Goal: Task Accomplishment & Management: Use online tool/utility

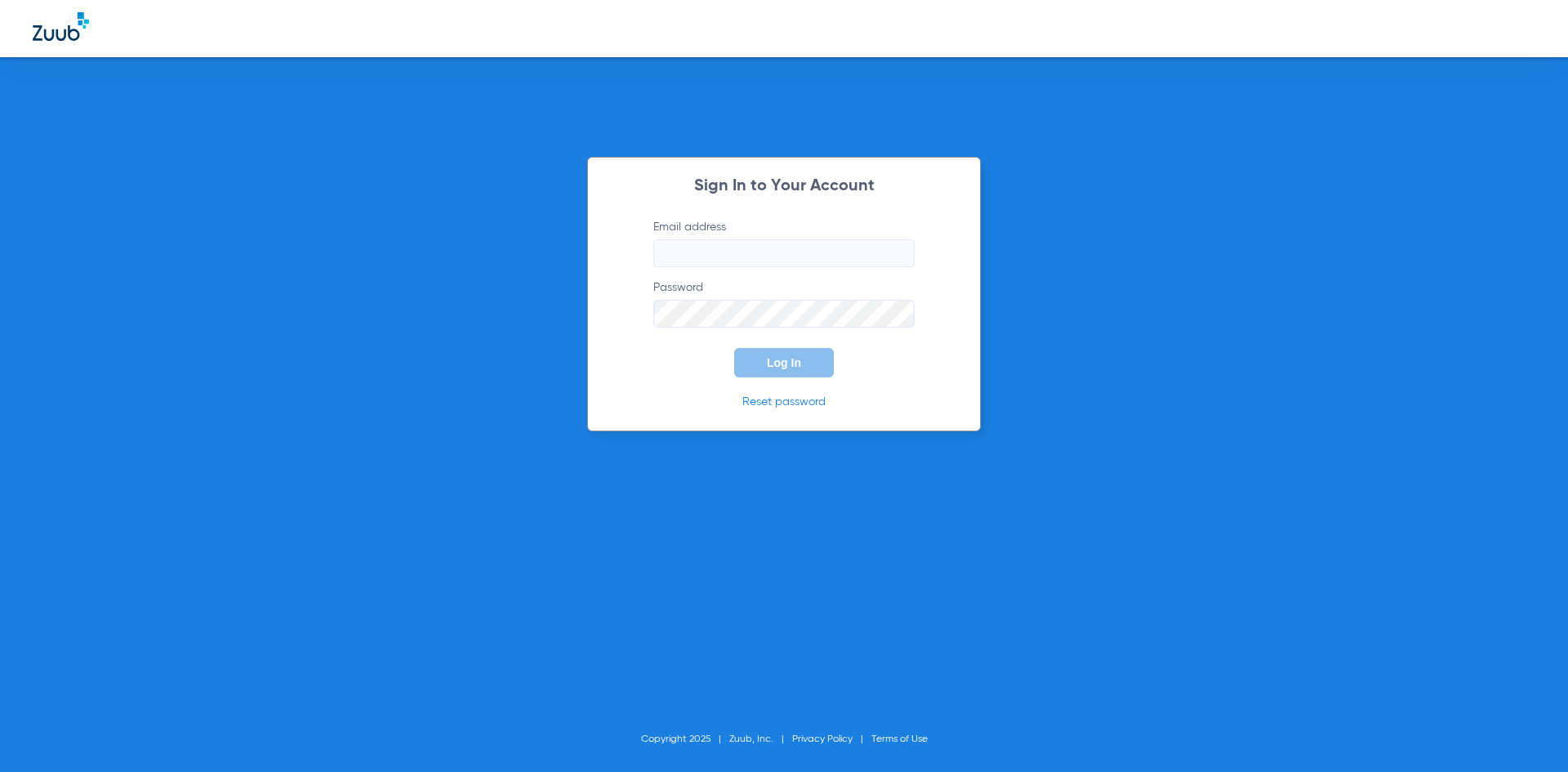
type input "[EMAIL_ADDRESS][DOMAIN_NAME]"
click at [779, 370] on button "Log In" at bounding box center [784, 362] width 100 height 29
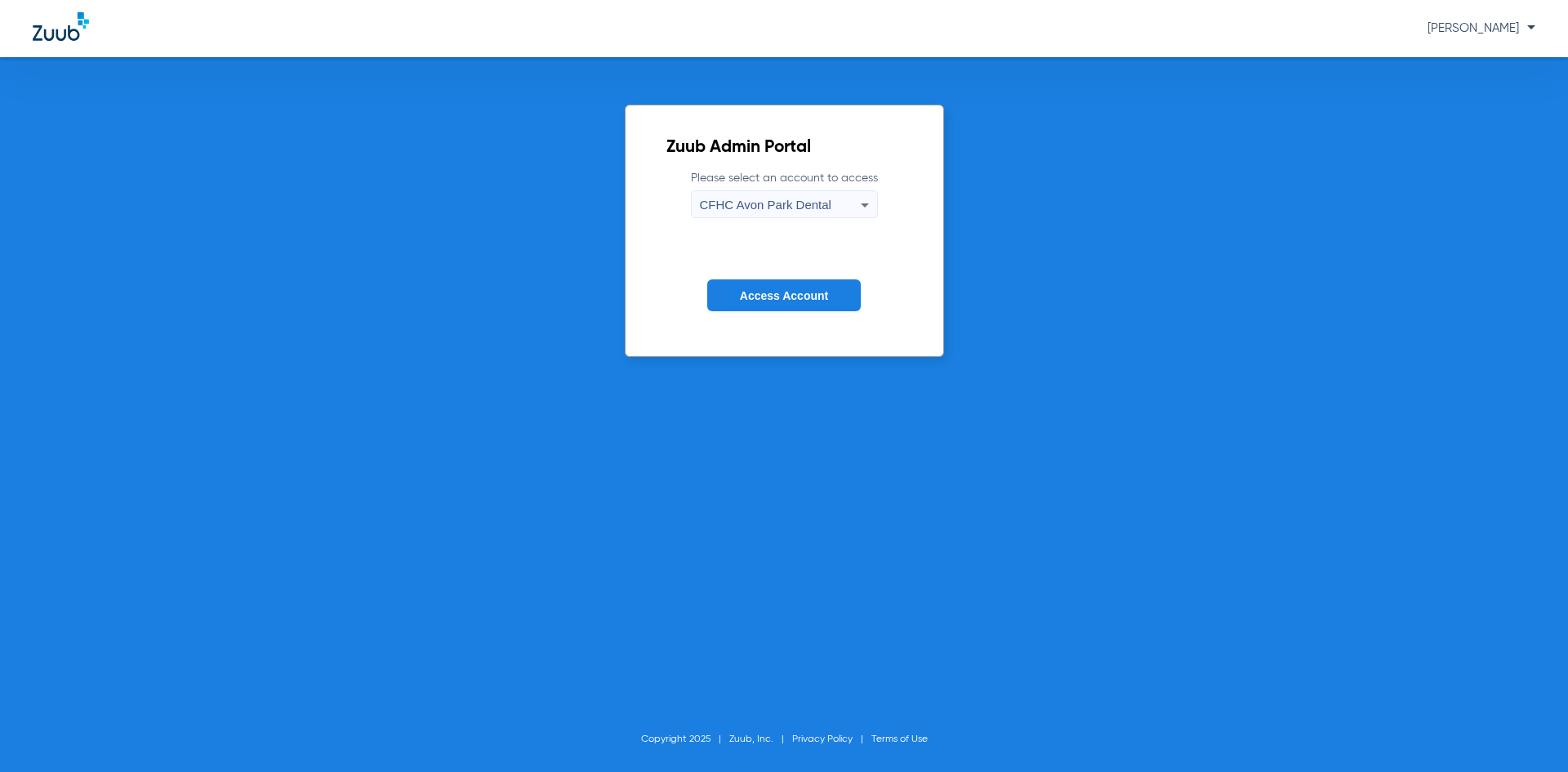
click at [742, 297] on span "Access Account" at bounding box center [784, 296] width 88 height 13
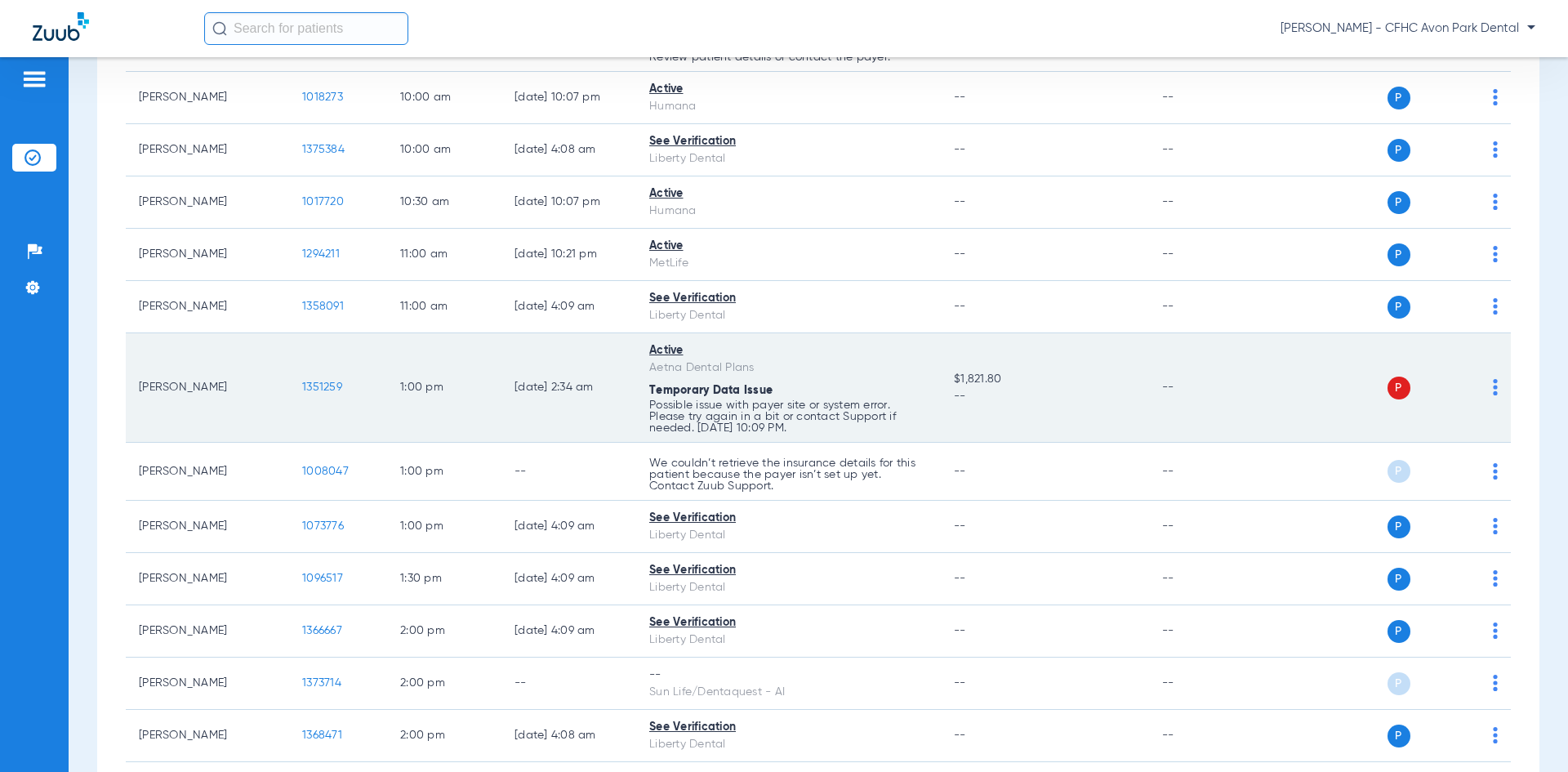
scroll to position [980, 0]
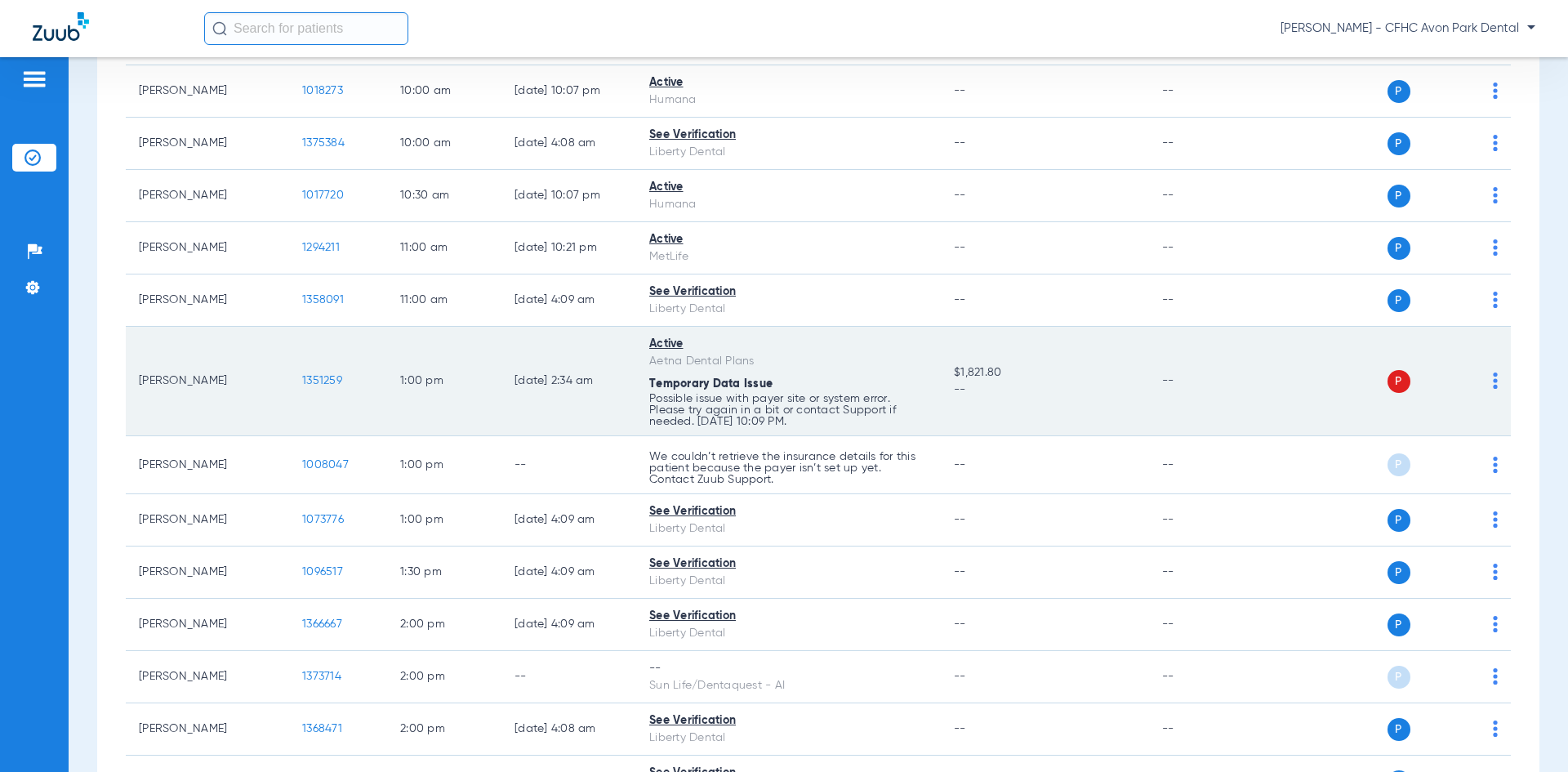
click at [324, 375] on span "1351259" at bounding box center [321, 381] width 40 height 11
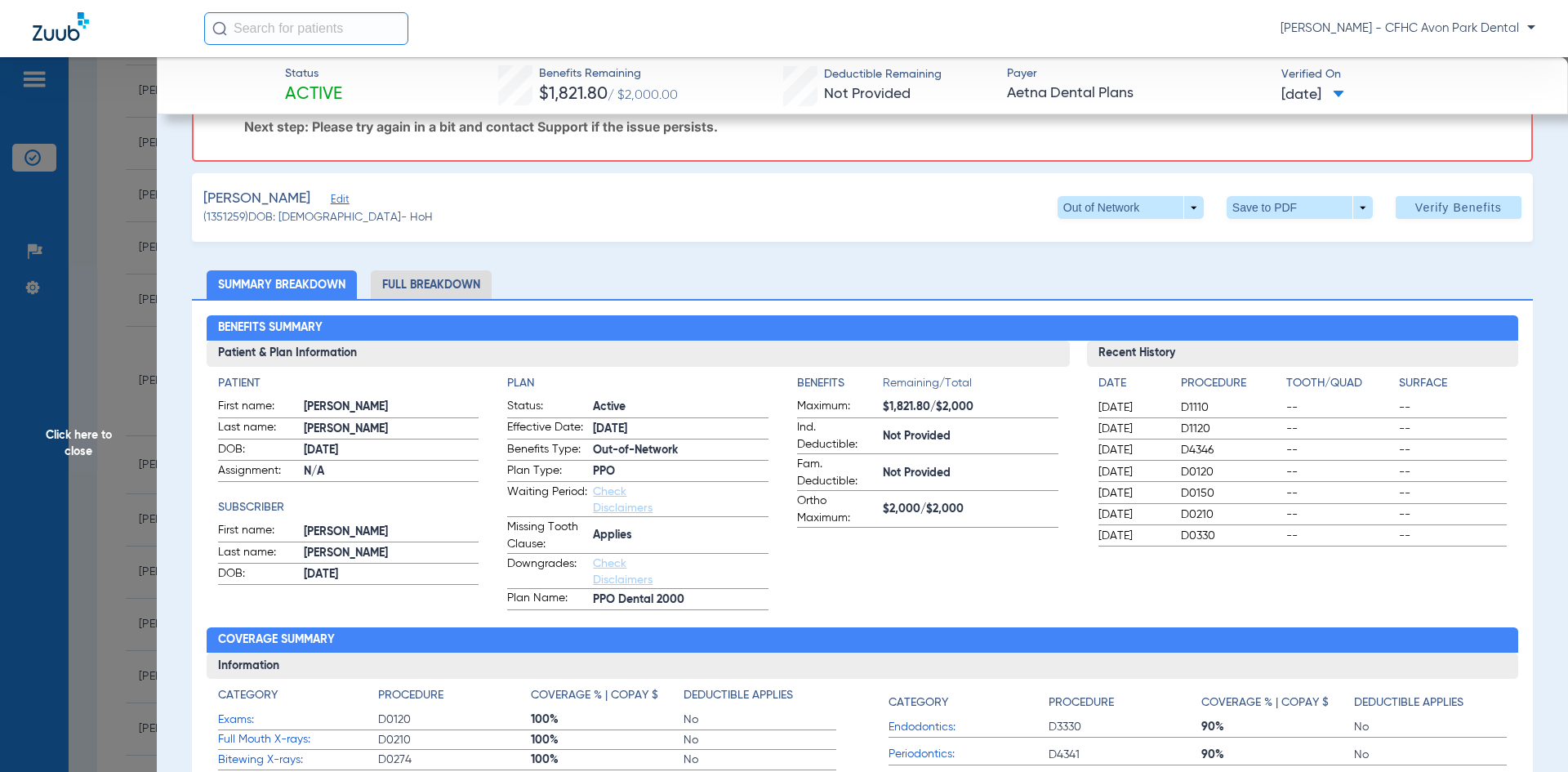
scroll to position [82, 0]
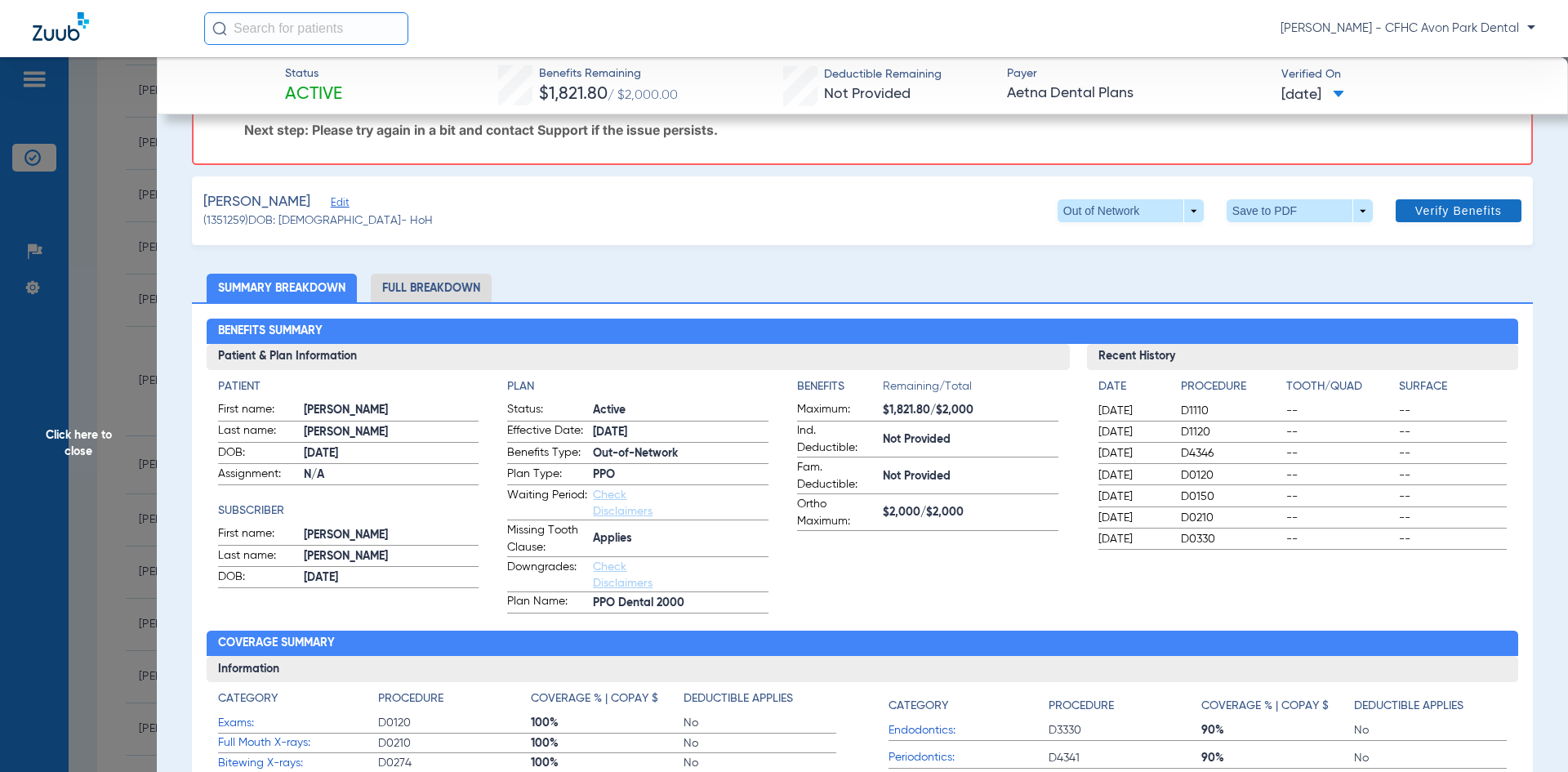
click at [1420, 215] on span "Verify Benefits" at bounding box center [1459, 210] width 87 height 13
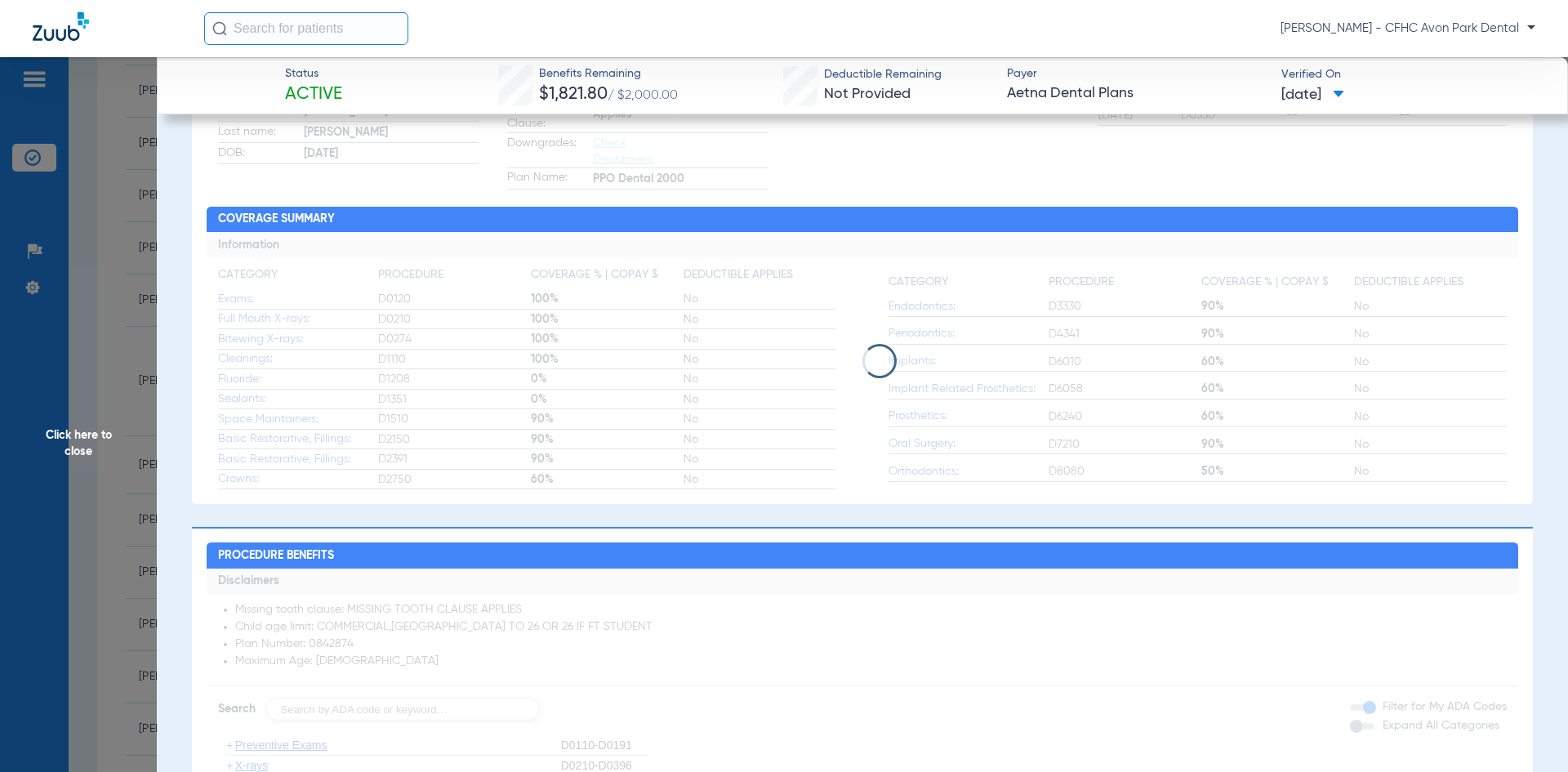
scroll to position [213, 0]
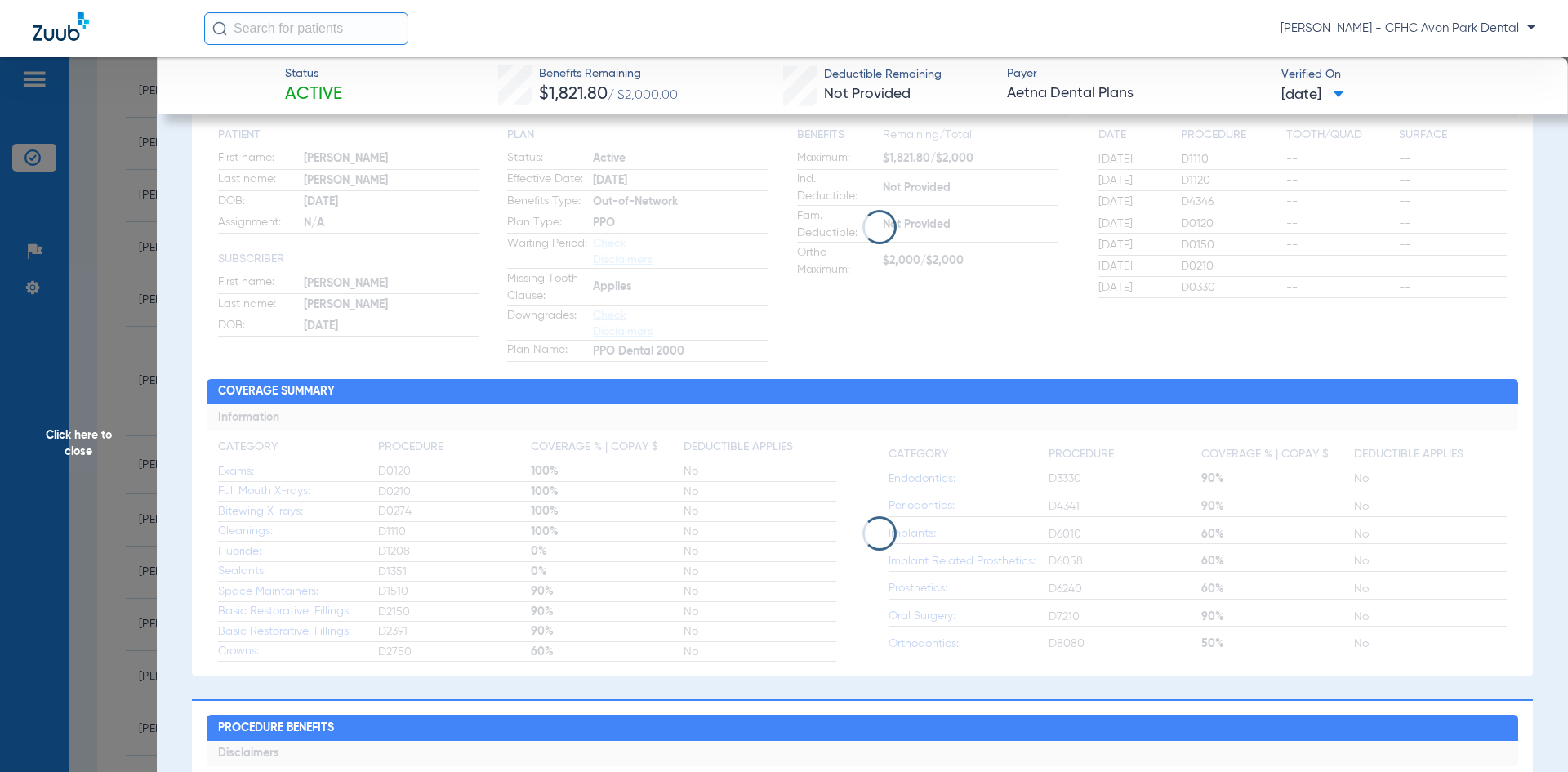
click at [56, 363] on span "Click here to close" at bounding box center [79, 443] width 157 height 772
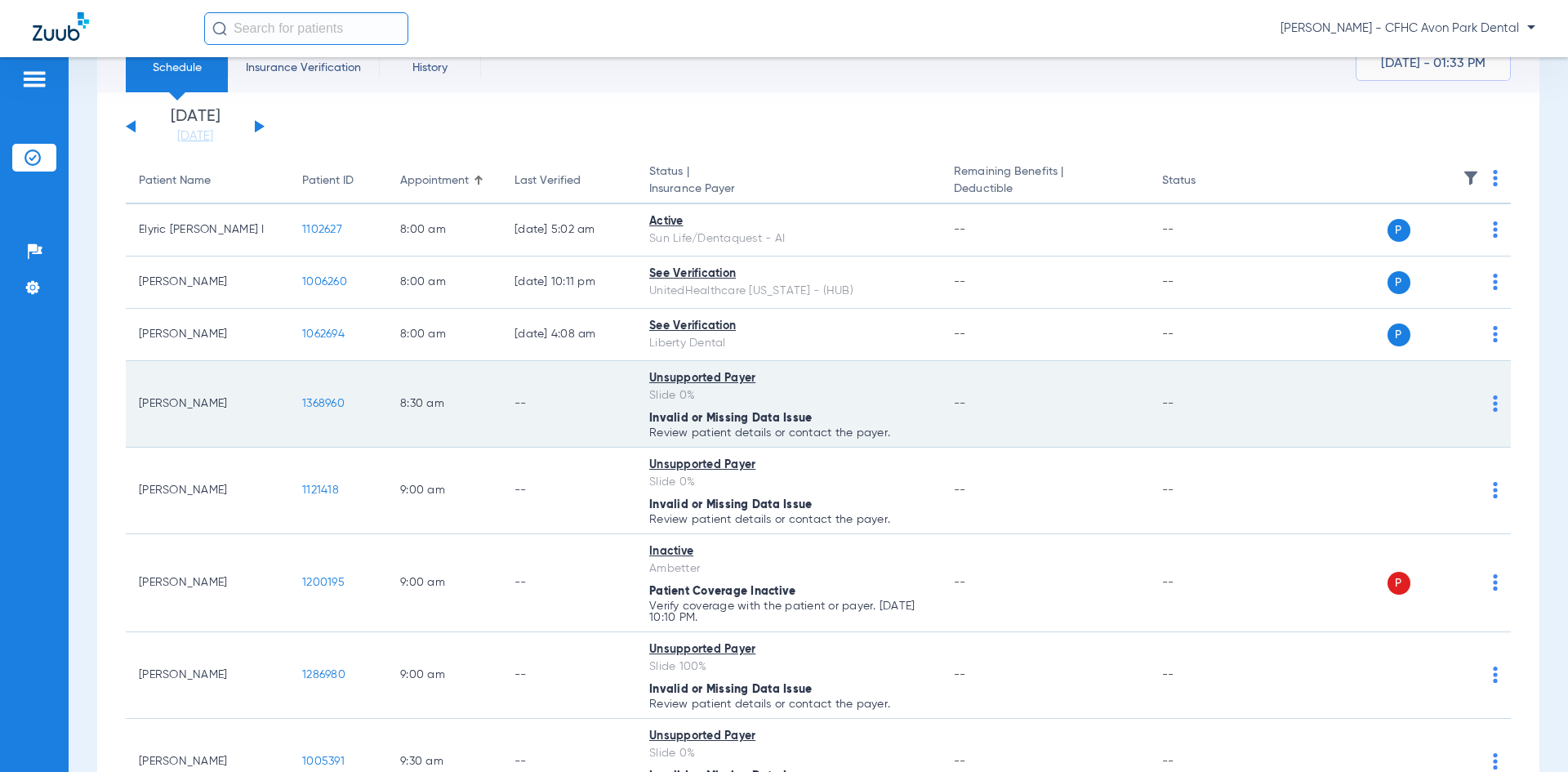
scroll to position [0, 0]
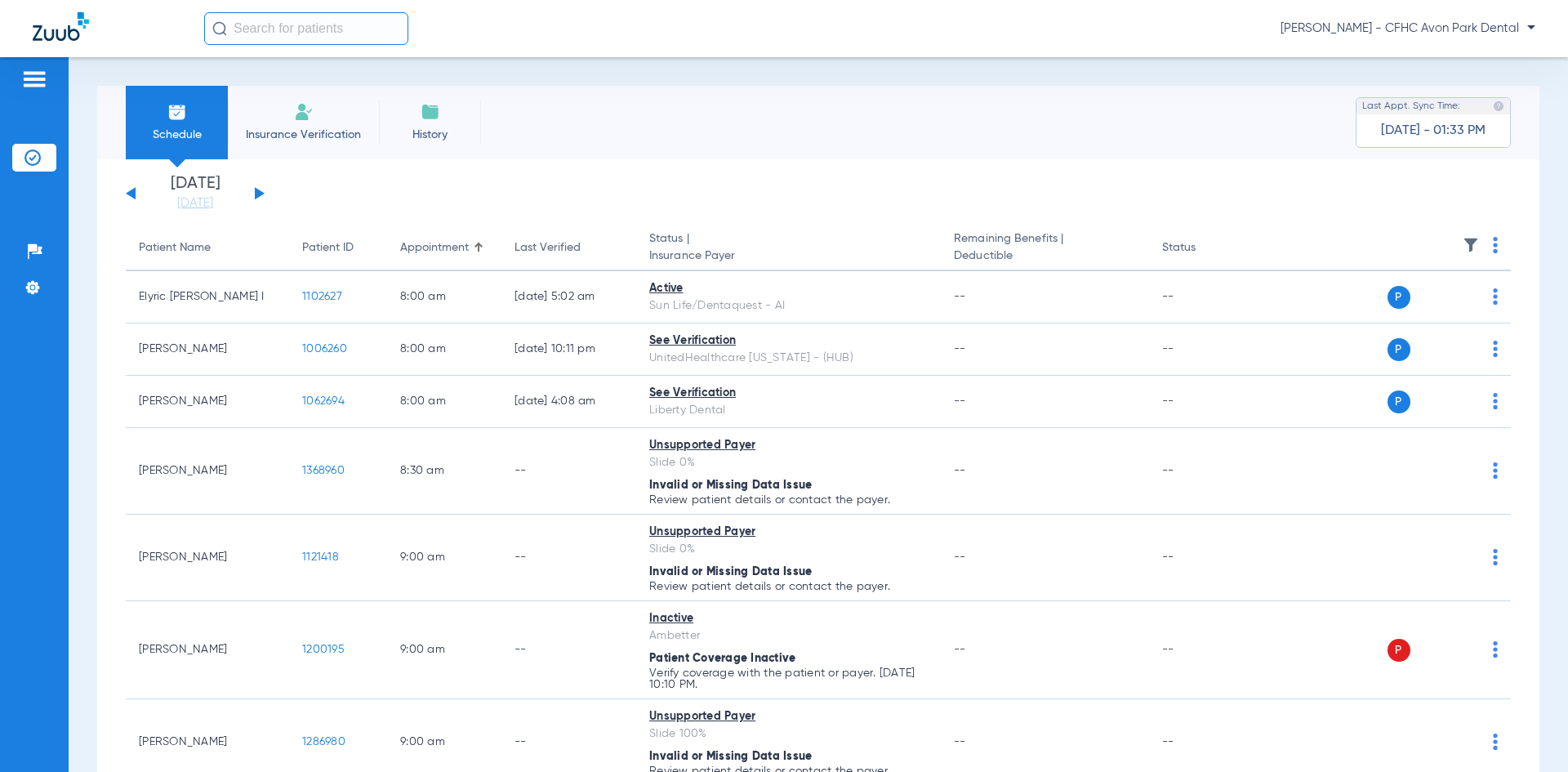
click at [256, 191] on button at bounding box center [260, 193] width 10 height 12
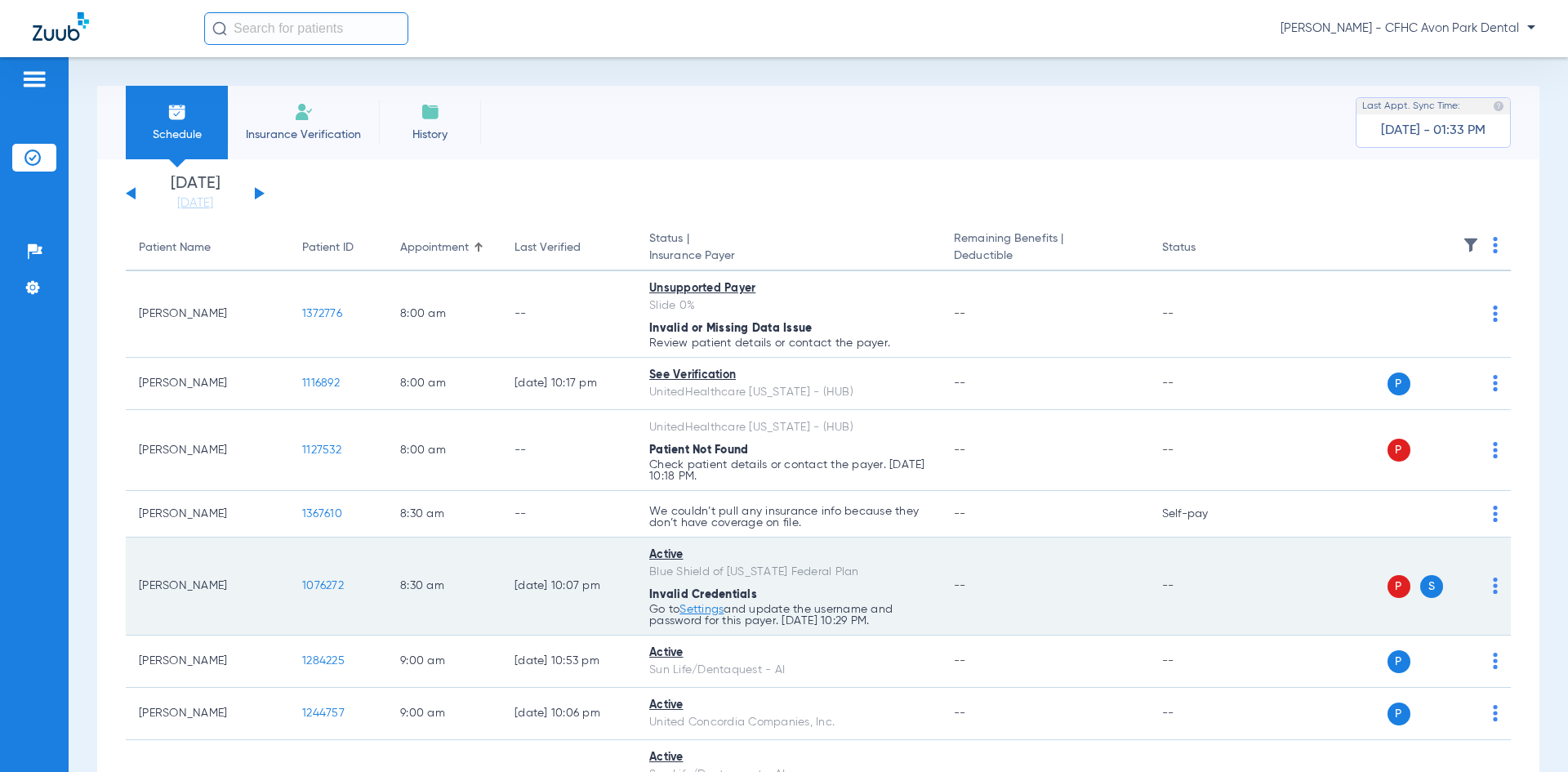
click at [321, 578] on td "1076272" at bounding box center [338, 587] width 98 height 98
click at [326, 591] on span "1076272" at bounding box center [322, 586] width 41 height 11
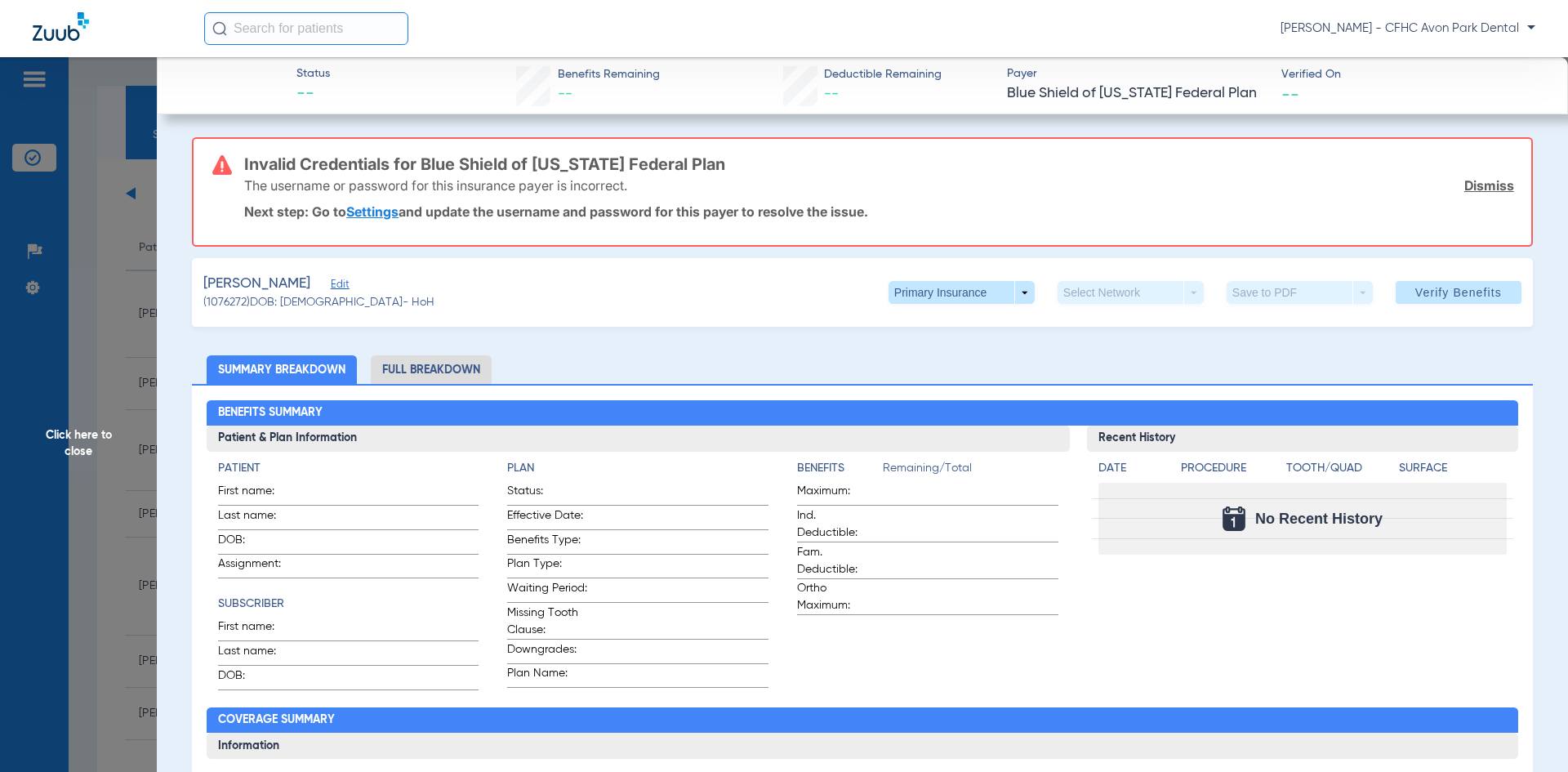
click at [433, 372] on li "Full Breakdown" at bounding box center [431, 369] width 121 height 28
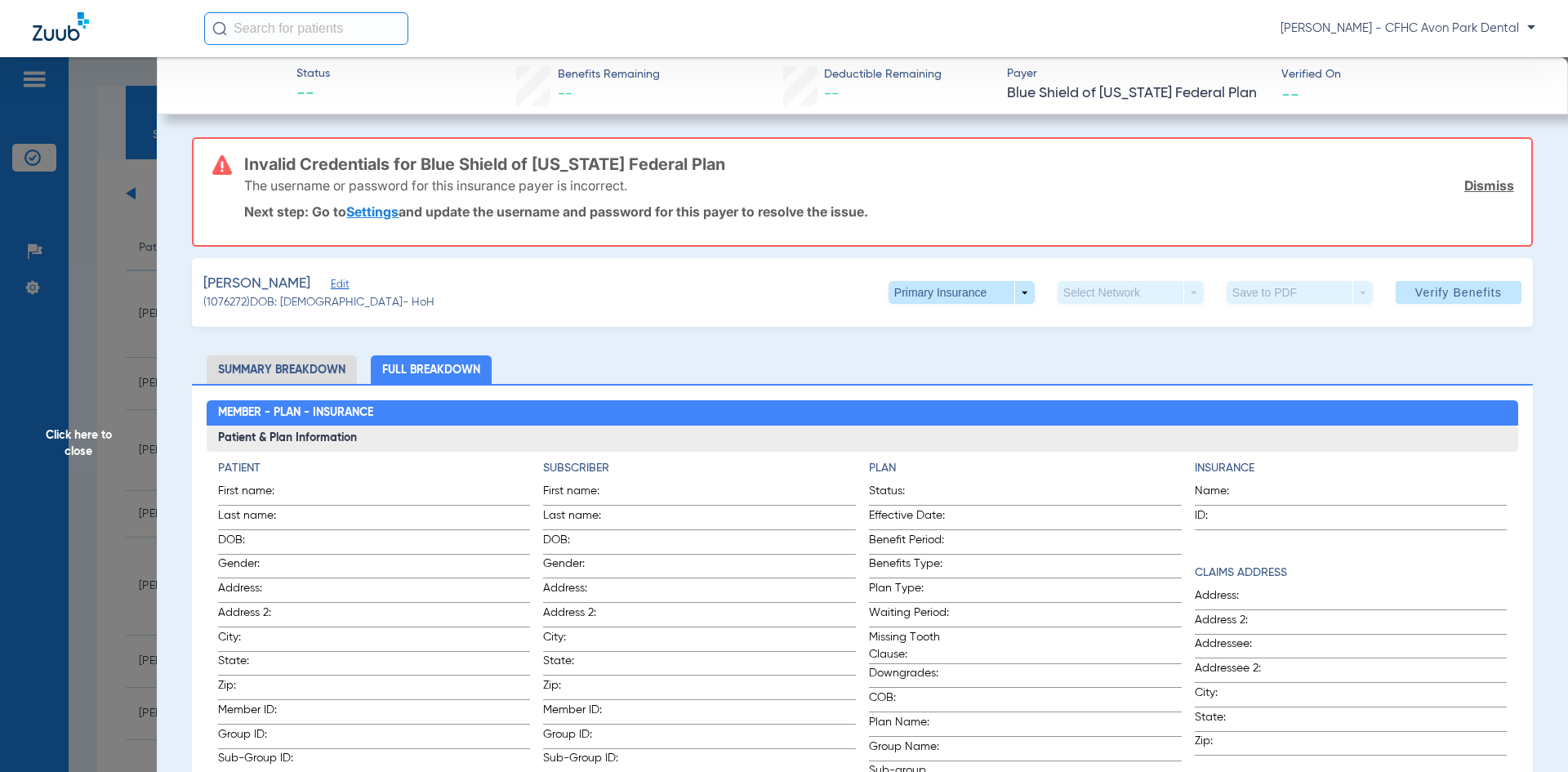
click at [318, 377] on li "Summary Breakdown" at bounding box center [282, 369] width 150 height 28
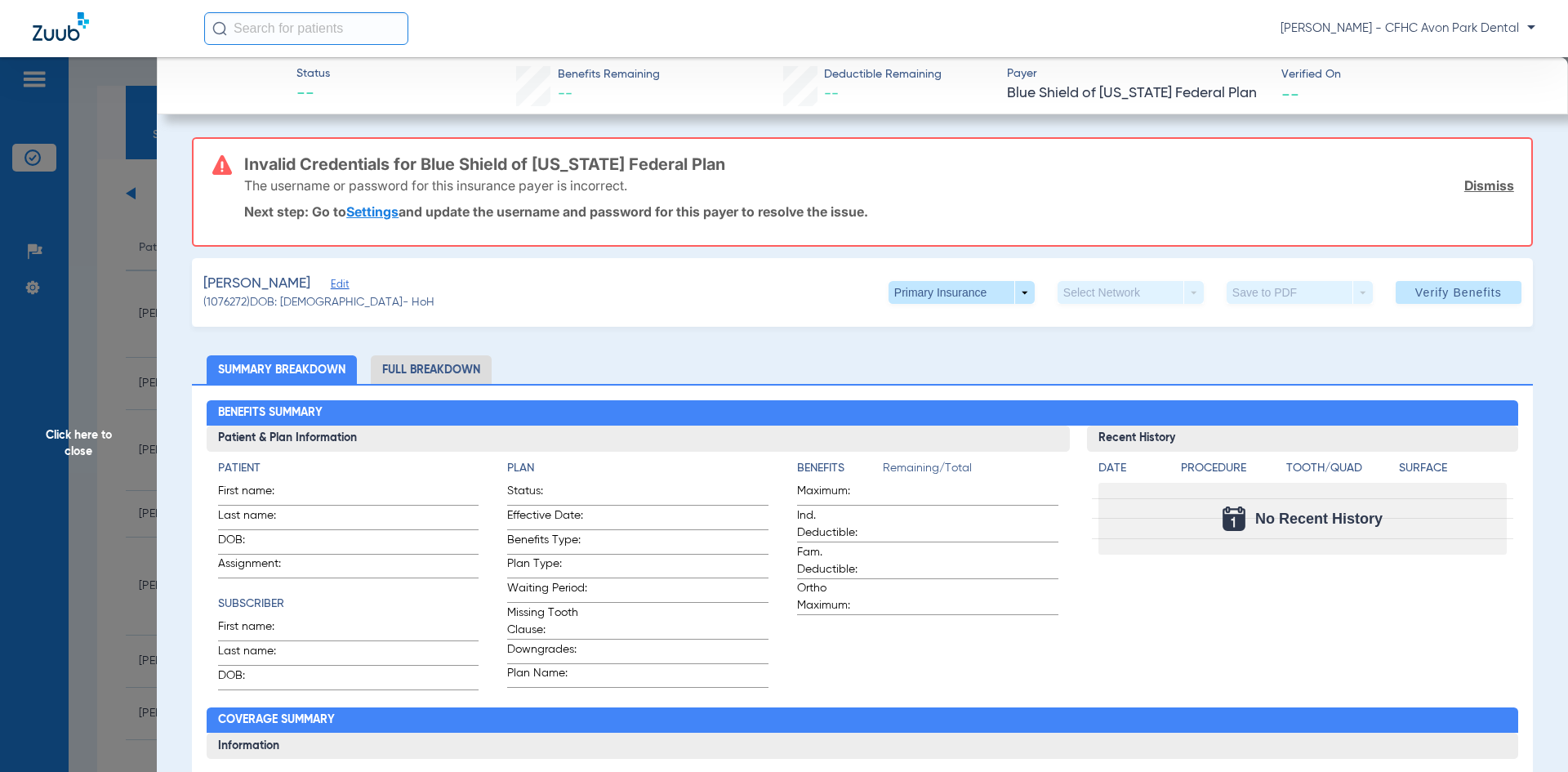
click at [430, 378] on li "Full Breakdown" at bounding box center [431, 369] width 121 height 28
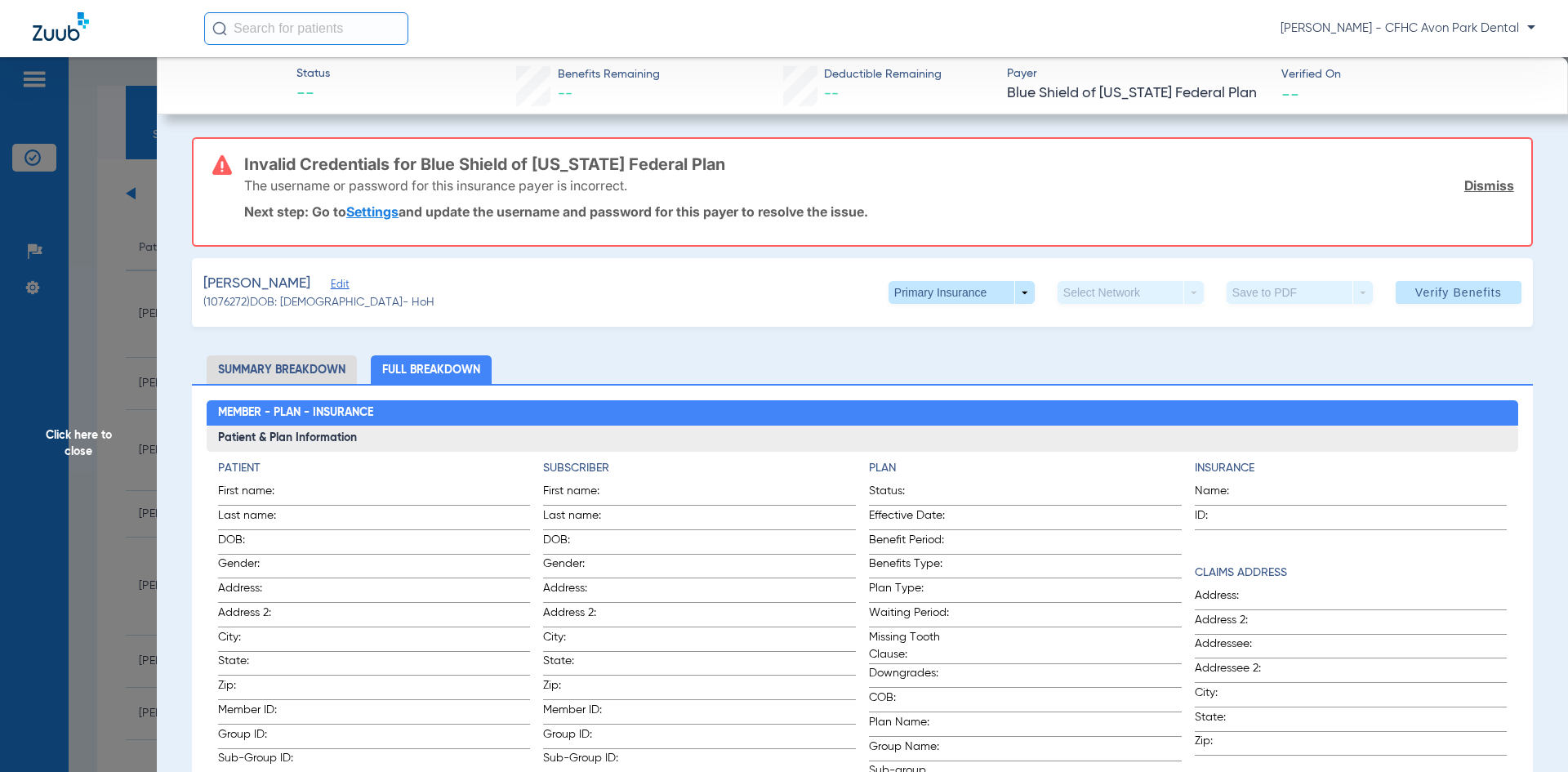
click at [132, 414] on span "Click here to close" at bounding box center [79, 443] width 157 height 772
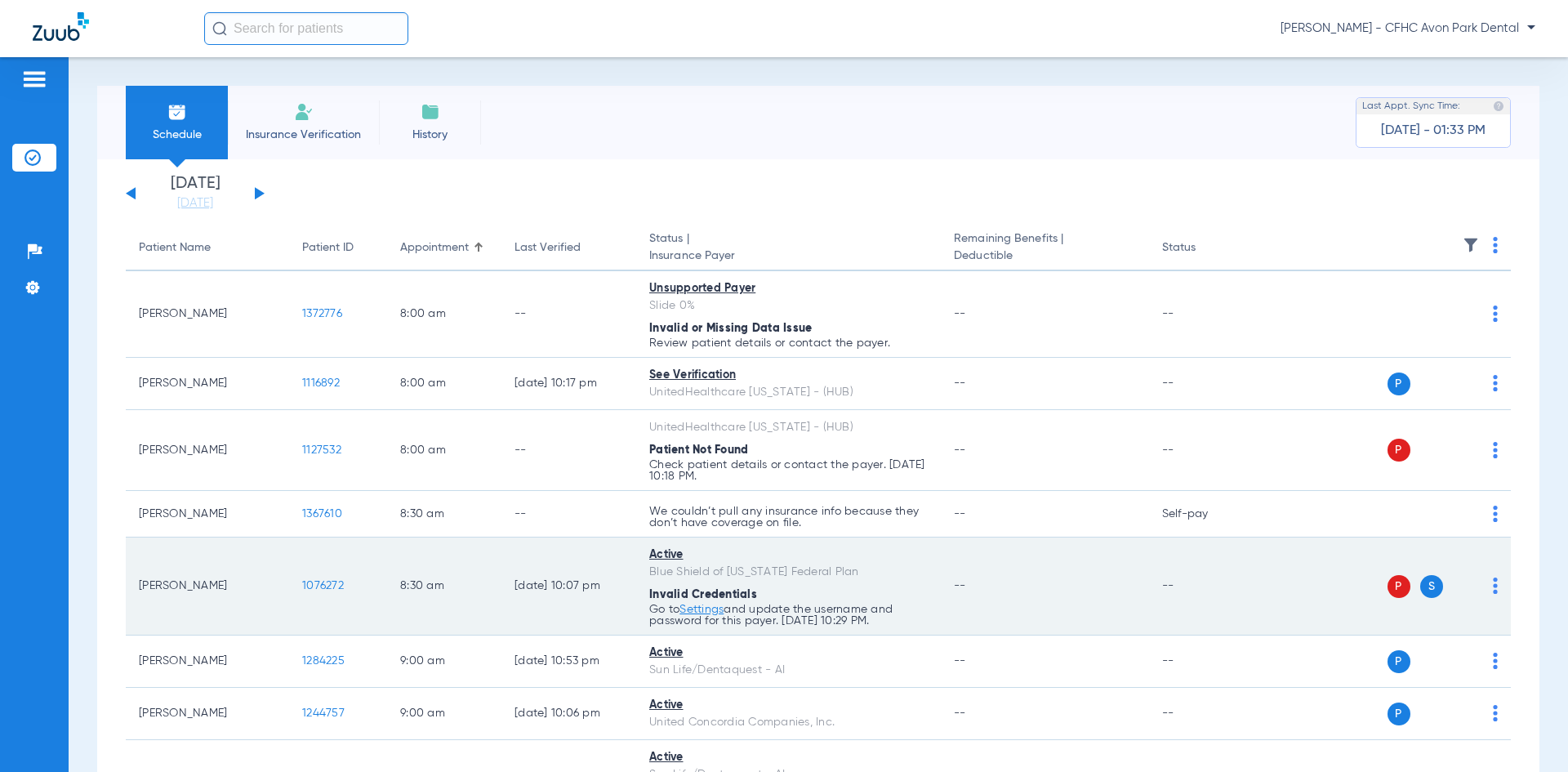
click at [1425, 583] on span "S" at bounding box center [1432, 587] width 23 height 23
click at [1421, 590] on span "S" at bounding box center [1432, 587] width 23 height 23
click at [1421, 587] on span "S" at bounding box center [1432, 587] width 23 height 23
click at [1474, 586] on div "P S" at bounding box center [1379, 587] width 239 height 23
click at [1478, 585] on div "P S" at bounding box center [1379, 587] width 239 height 23
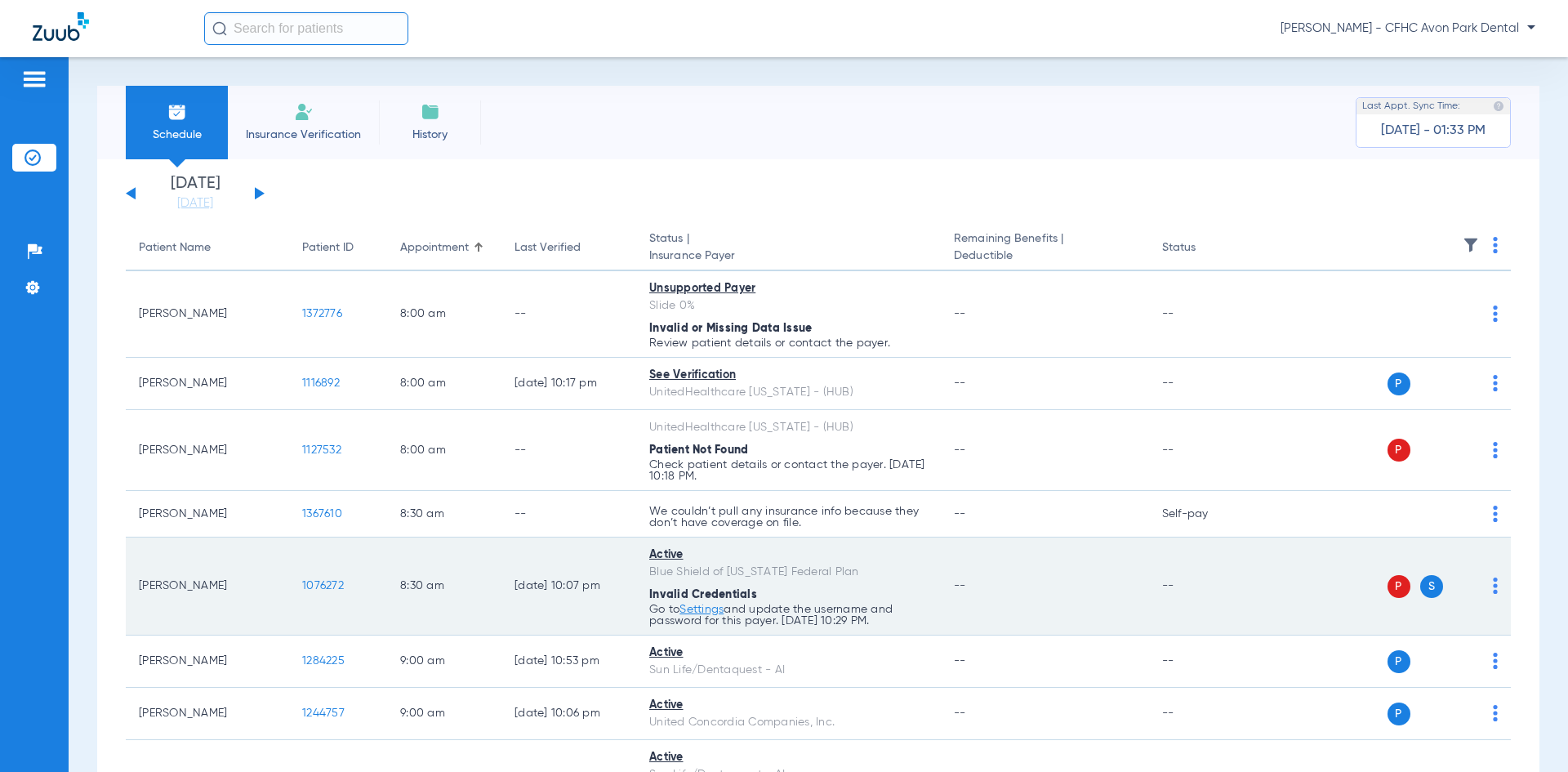
click at [1493, 590] on img at bounding box center [1496, 586] width 5 height 17
drag, startPoint x: 1013, startPoint y: 609, endPoint x: 818, endPoint y: 587, distance: 196.2
click at [975, 612] on div at bounding box center [784, 386] width 1568 height 772
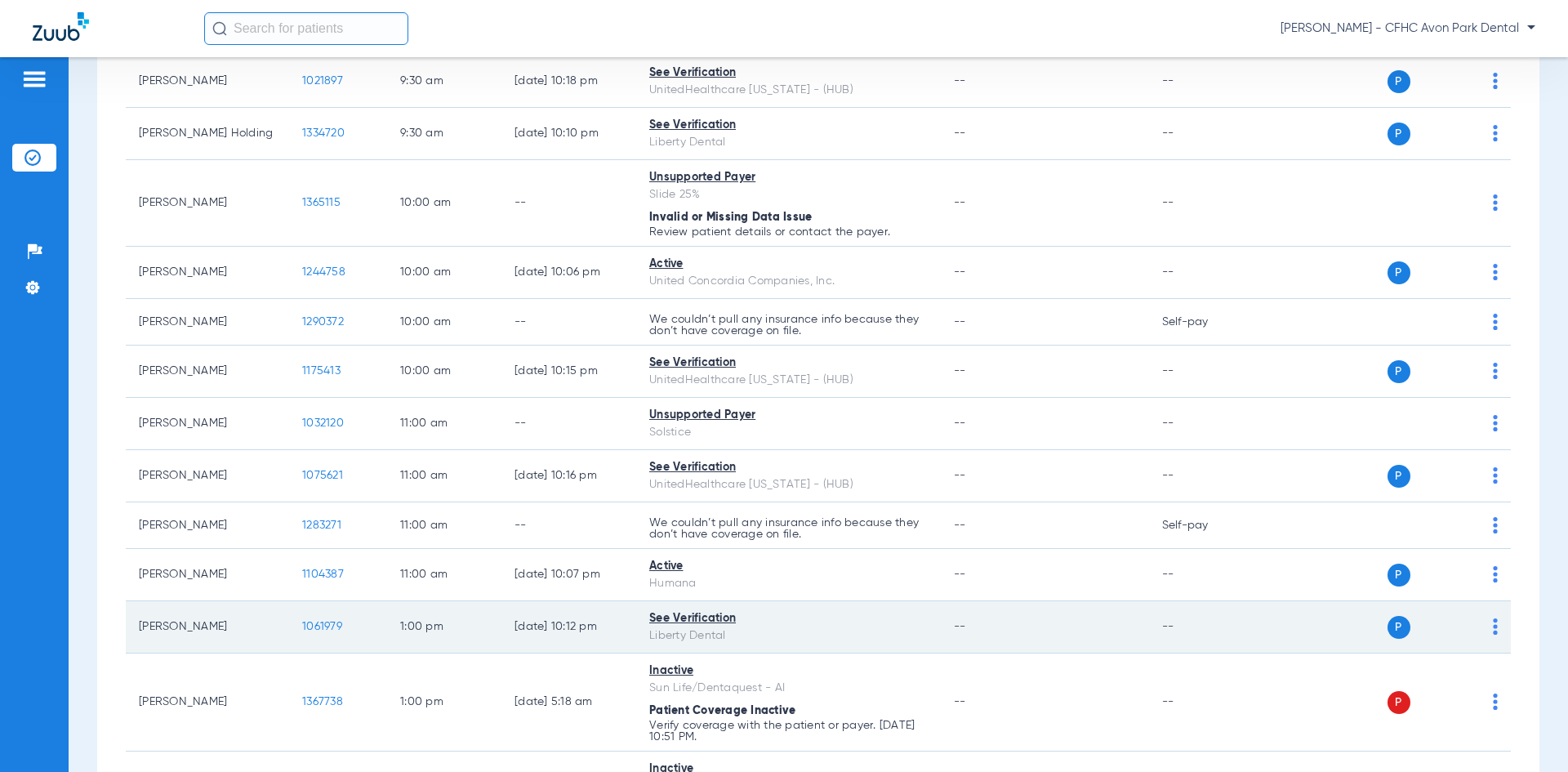
scroll to position [817, 0]
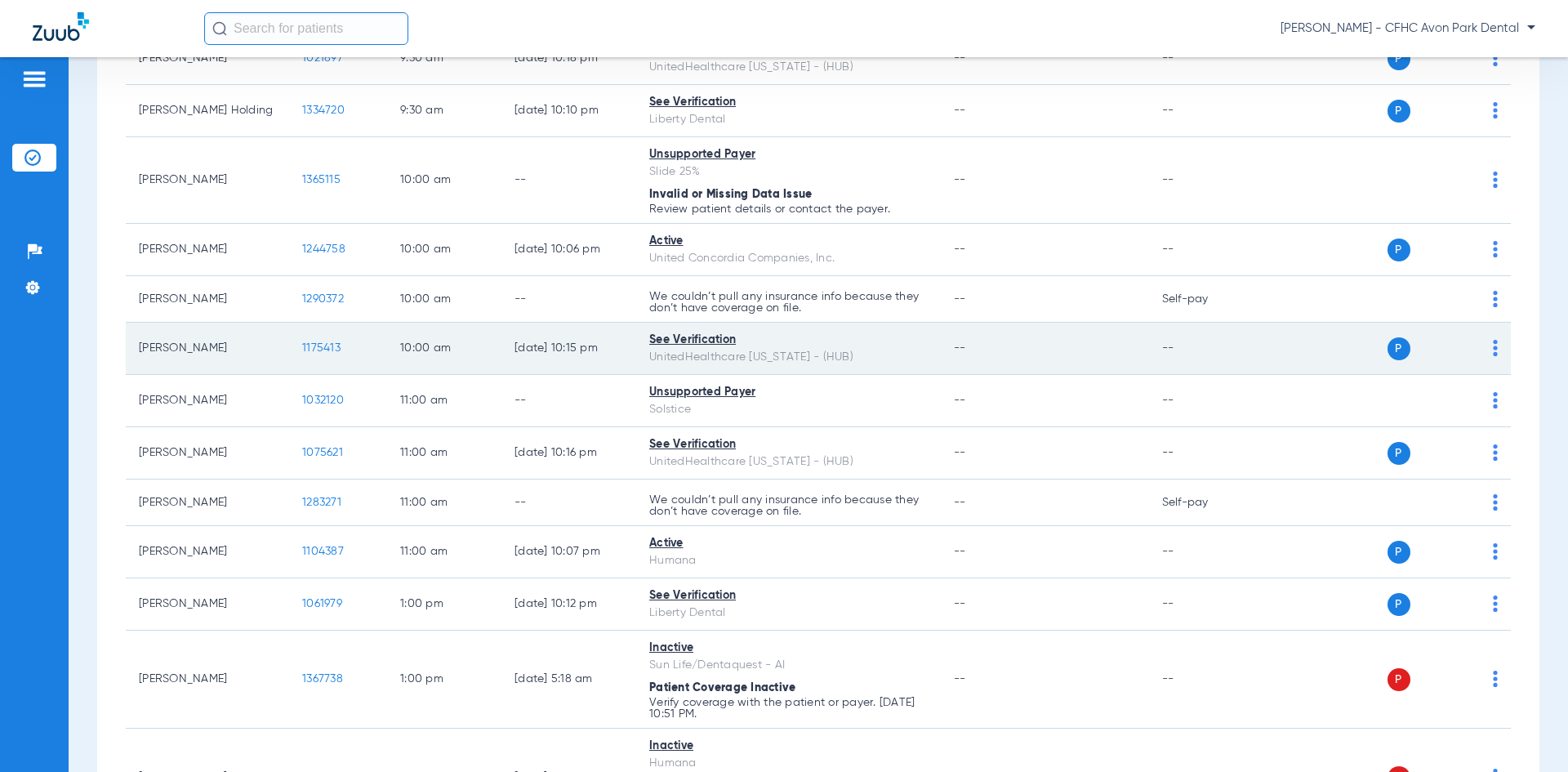
click at [313, 344] on span "1175413" at bounding box center [320, 348] width 38 height 11
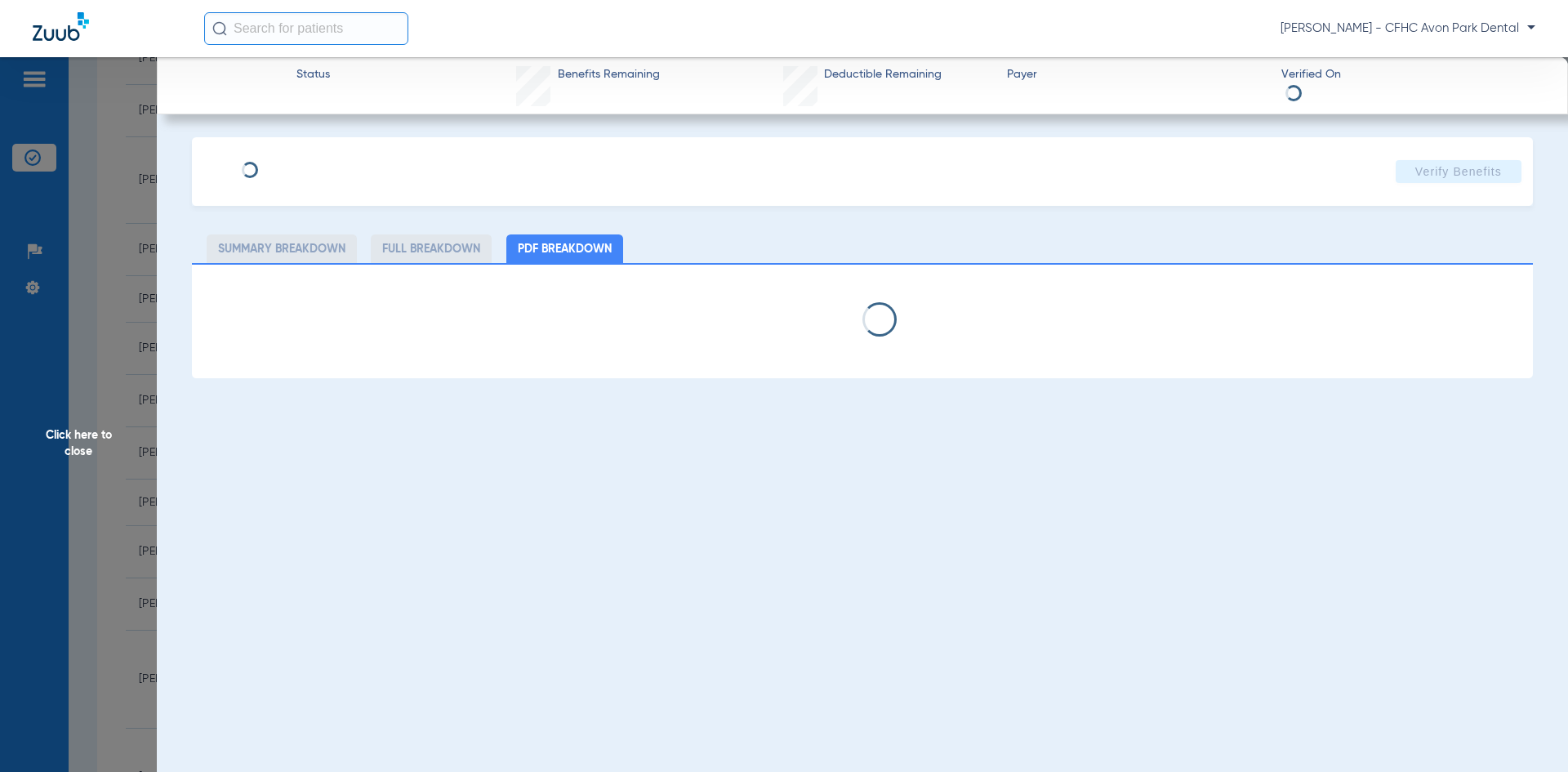
type input "[PERSON_NAME]"
type input "[DATE]"
type input "122028333"
type input "99999"
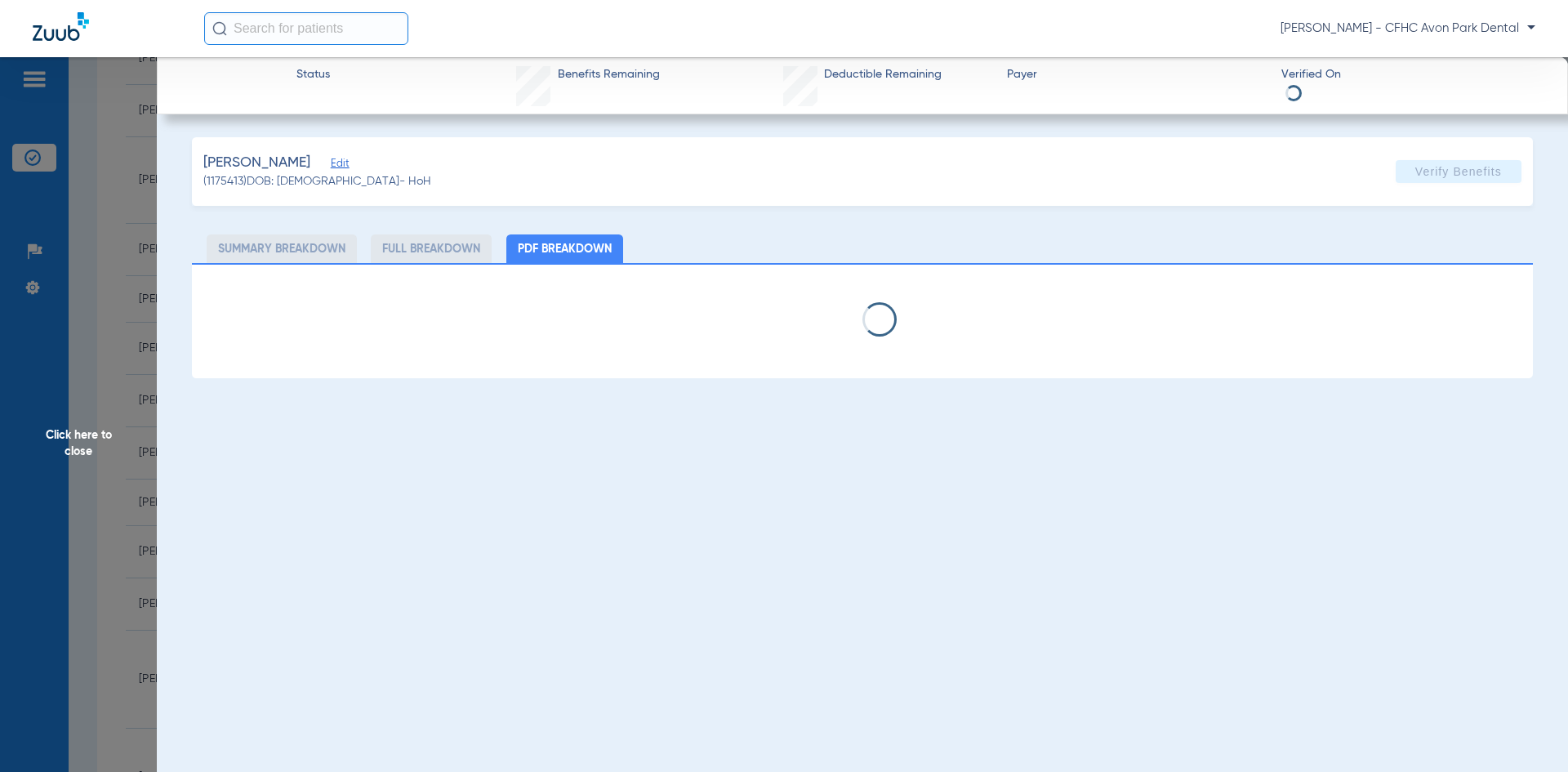
click at [331, 167] on span "Edit" at bounding box center [338, 166] width 15 height 16
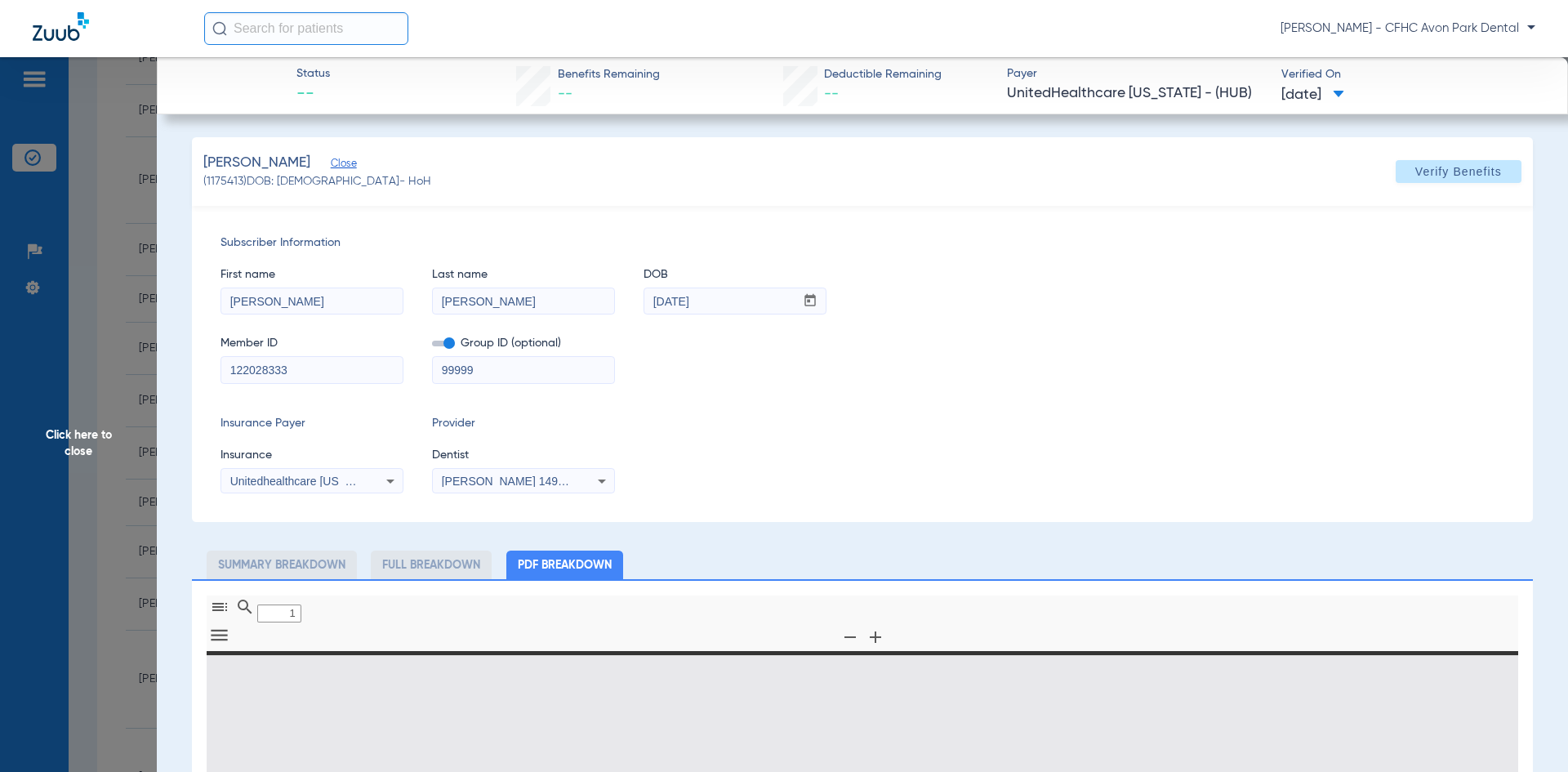
click at [284, 365] on input "122028333" at bounding box center [312, 370] width 181 height 26
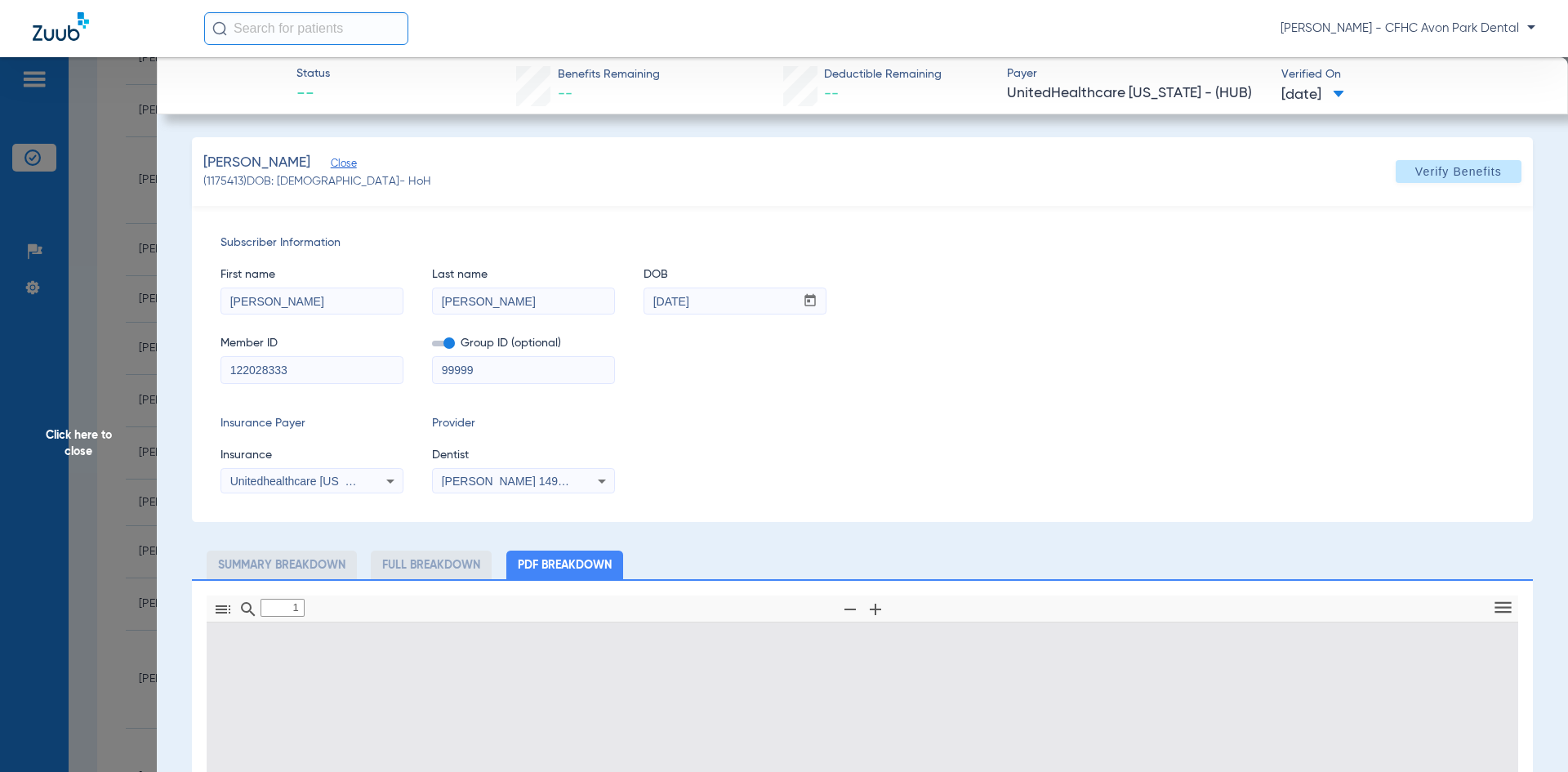
type input "0"
select select "page-width"
type input "1"
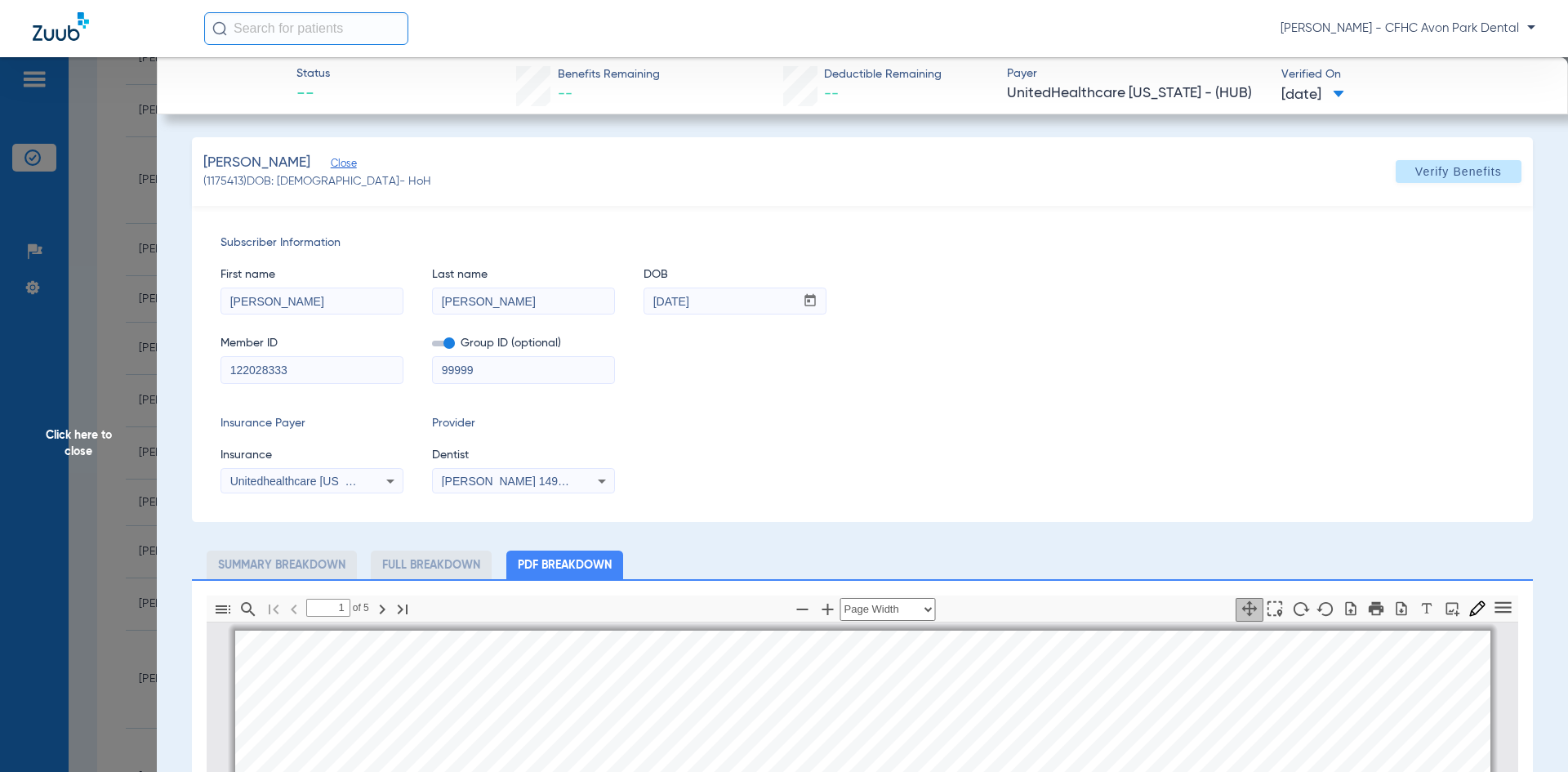
scroll to position [8, 0]
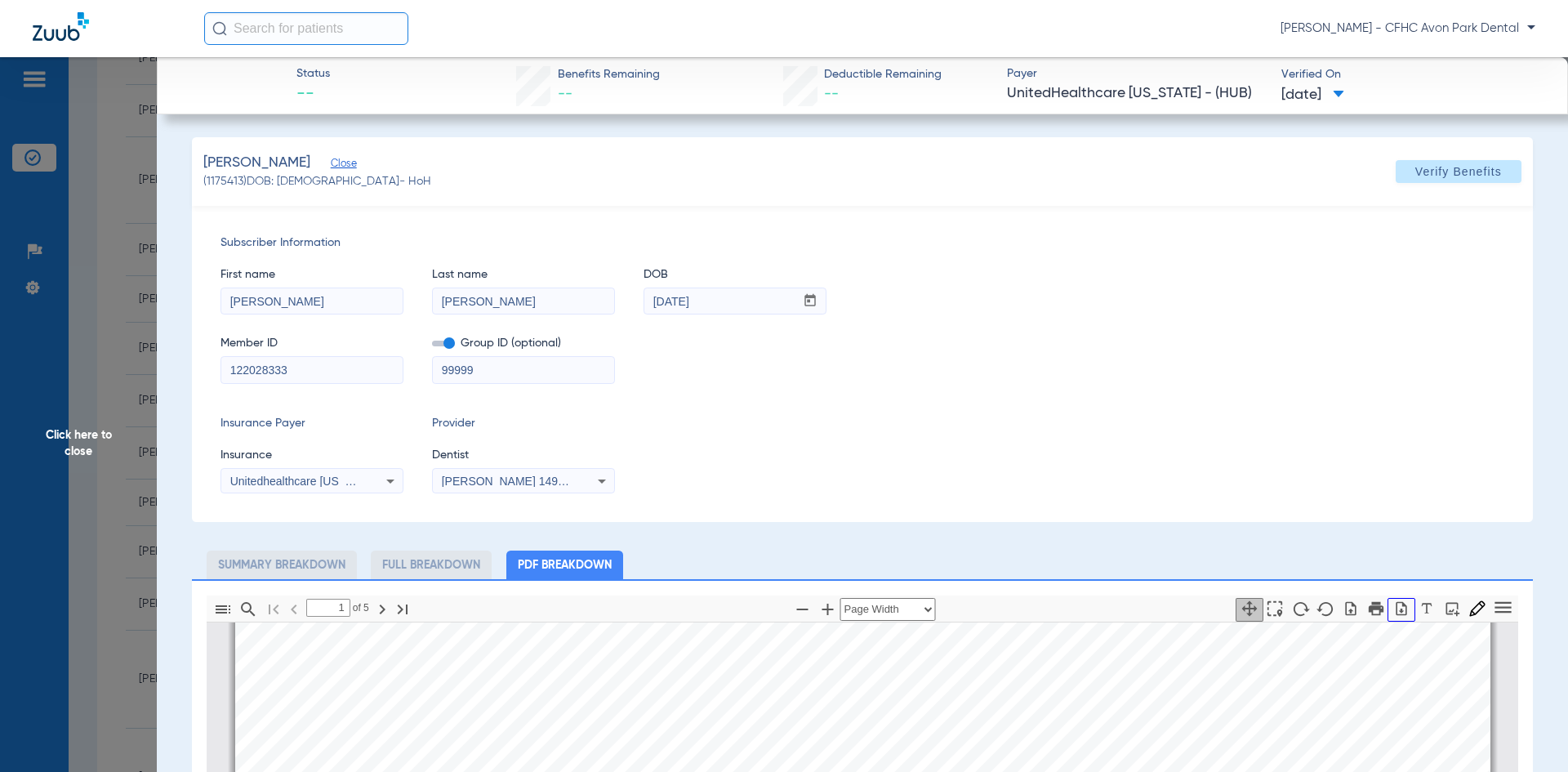
drag, startPoint x: 1383, startPoint y: 610, endPoint x: 1480, endPoint y: 567, distance: 106.1
click at [1388, 617] on button "button" at bounding box center [1401, 609] width 27 height 24
drag, startPoint x: 141, startPoint y: 311, endPoint x: 119, endPoint y: 375, distance: 67.7
click at [140, 311] on span "Click here to close" at bounding box center [79, 443] width 157 height 772
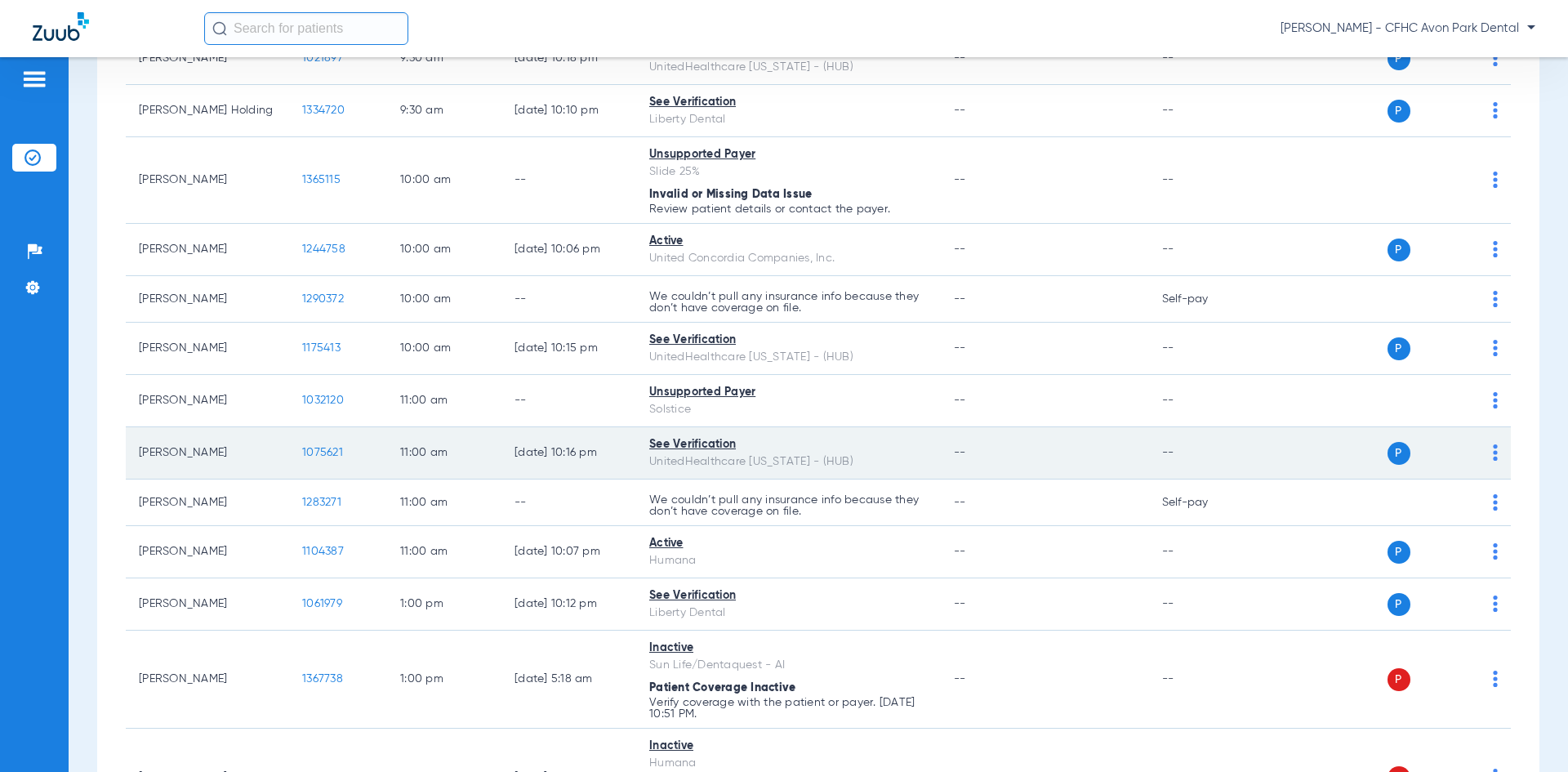
click at [317, 458] on span "1075621" at bounding box center [322, 452] width 41 height 11
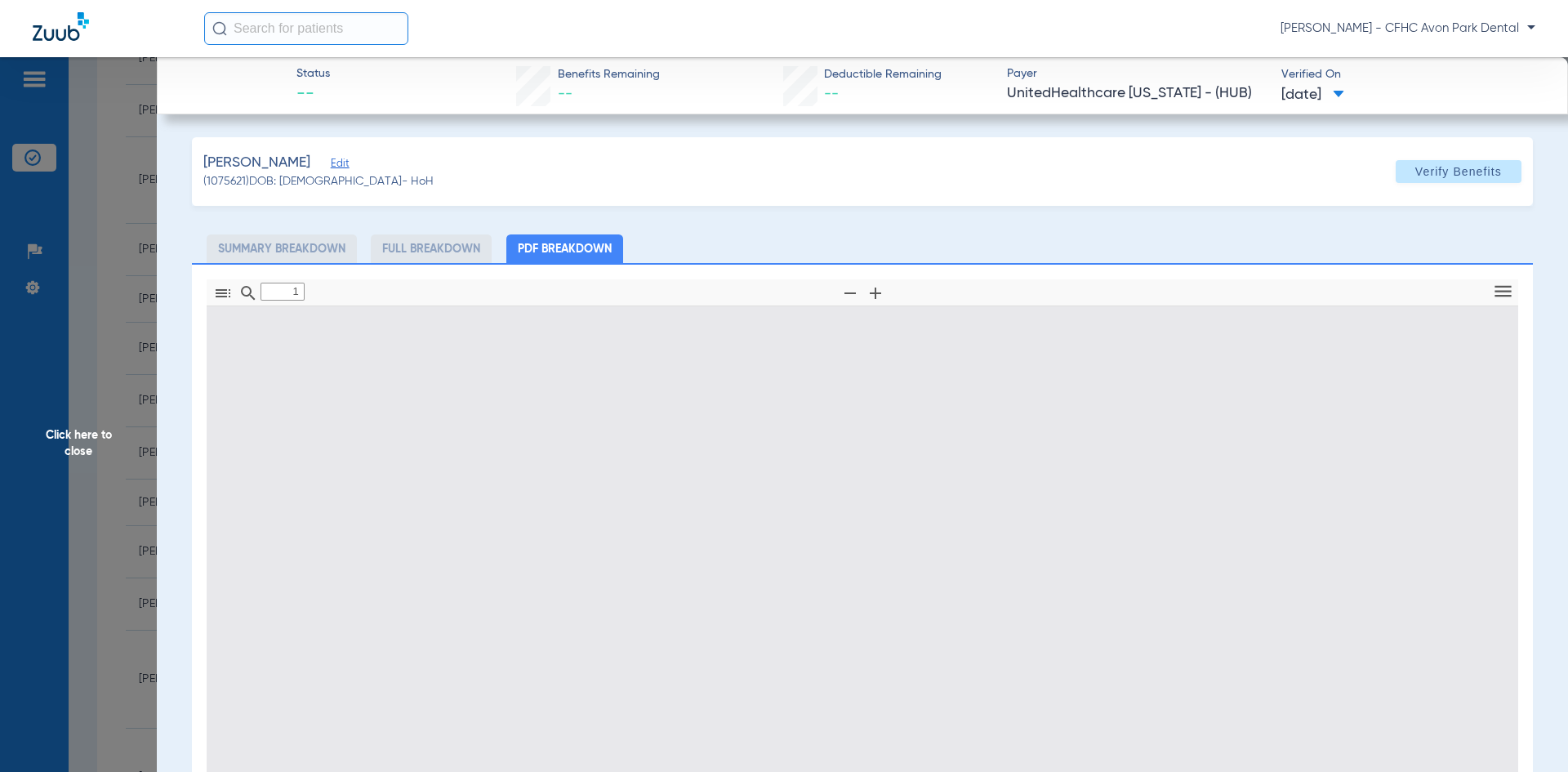
type input "0"
select select "page-width"
type input "1"
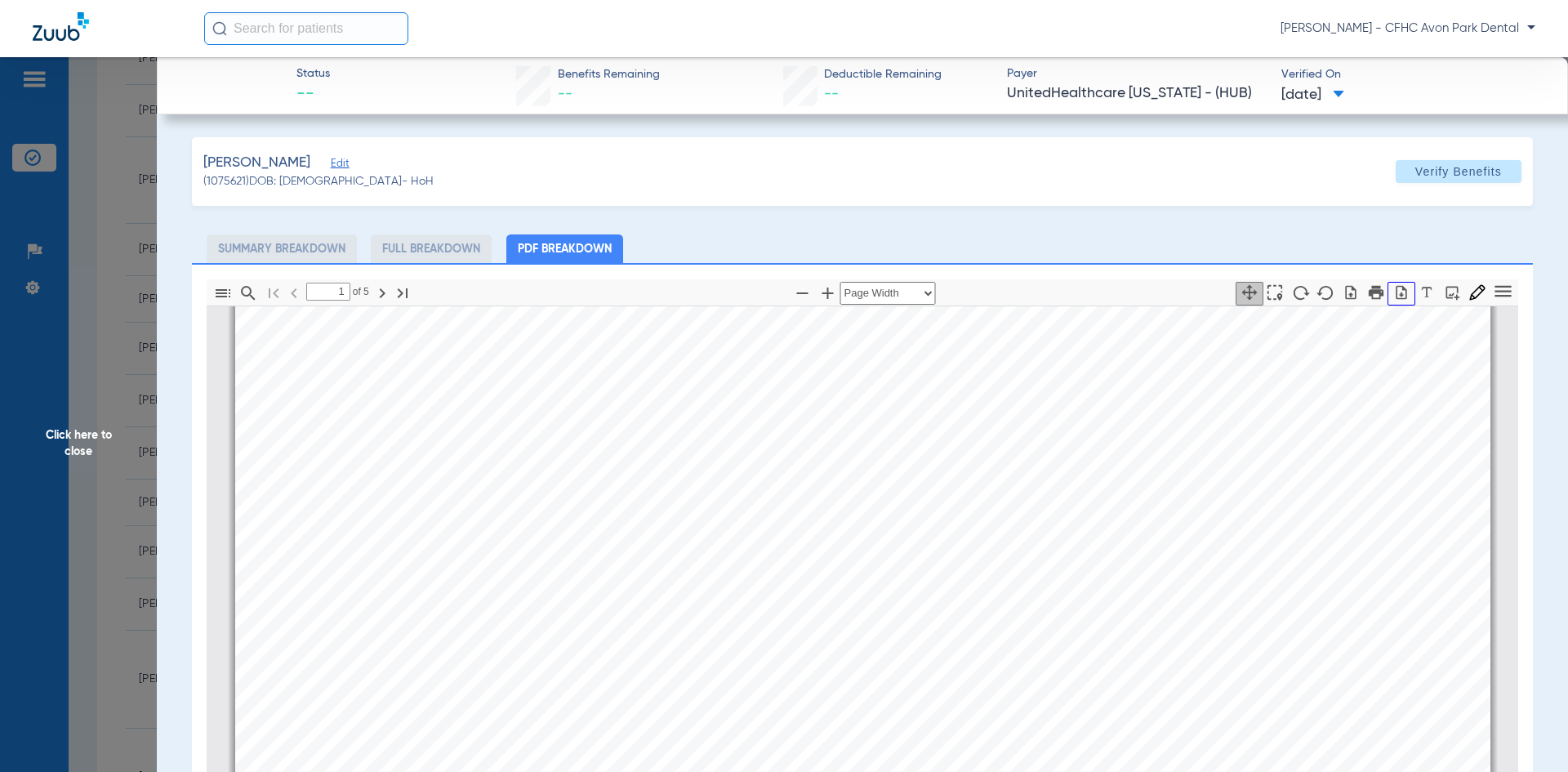
click at [1397, 292] on icon "button" at bounding box center [1402, 292] width 11 height 14
click at [91, 412] on span "Click here to close" at bounding box center [79, 443] width 157 height 772
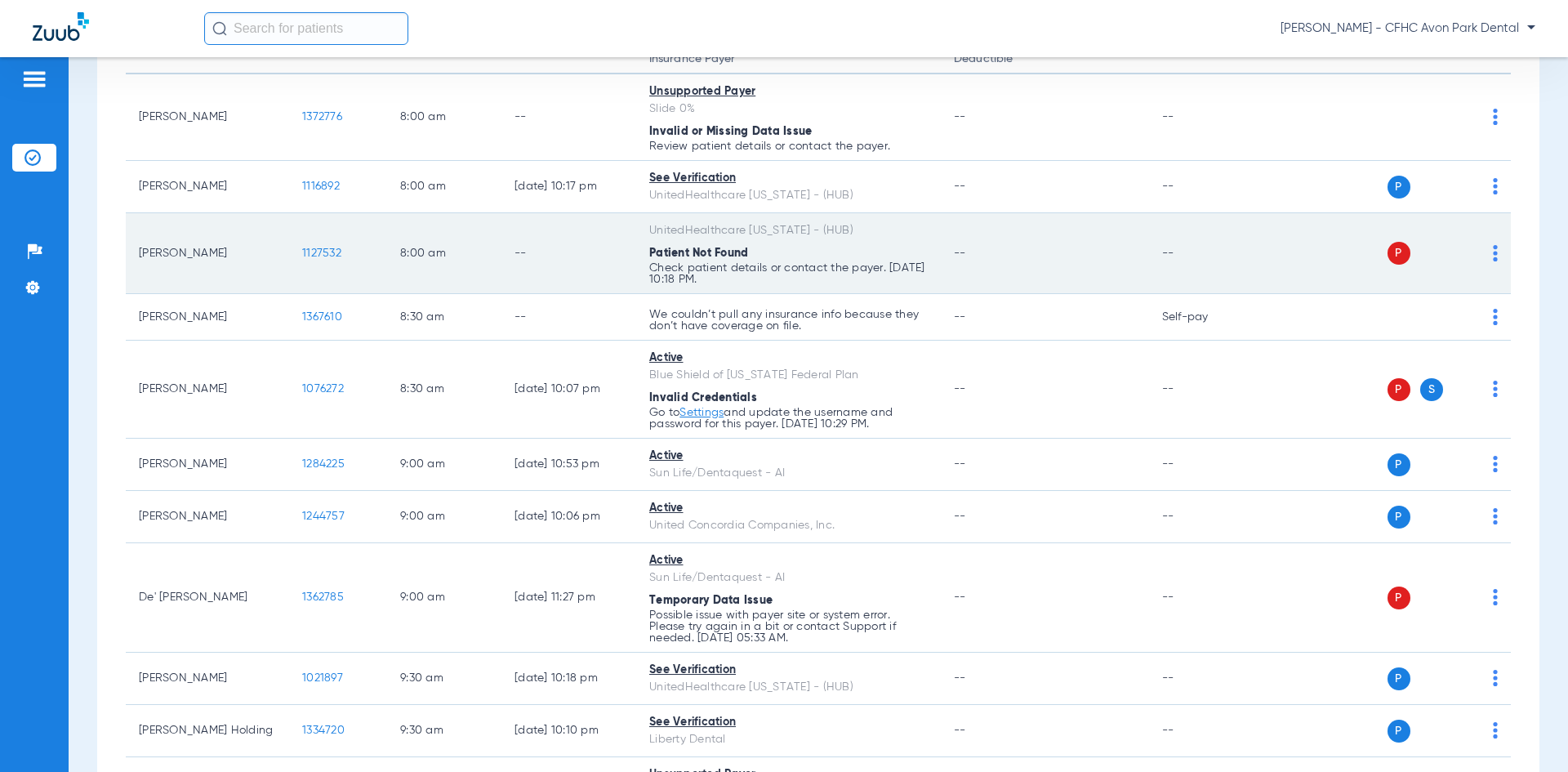
scroll to position [0, 0]
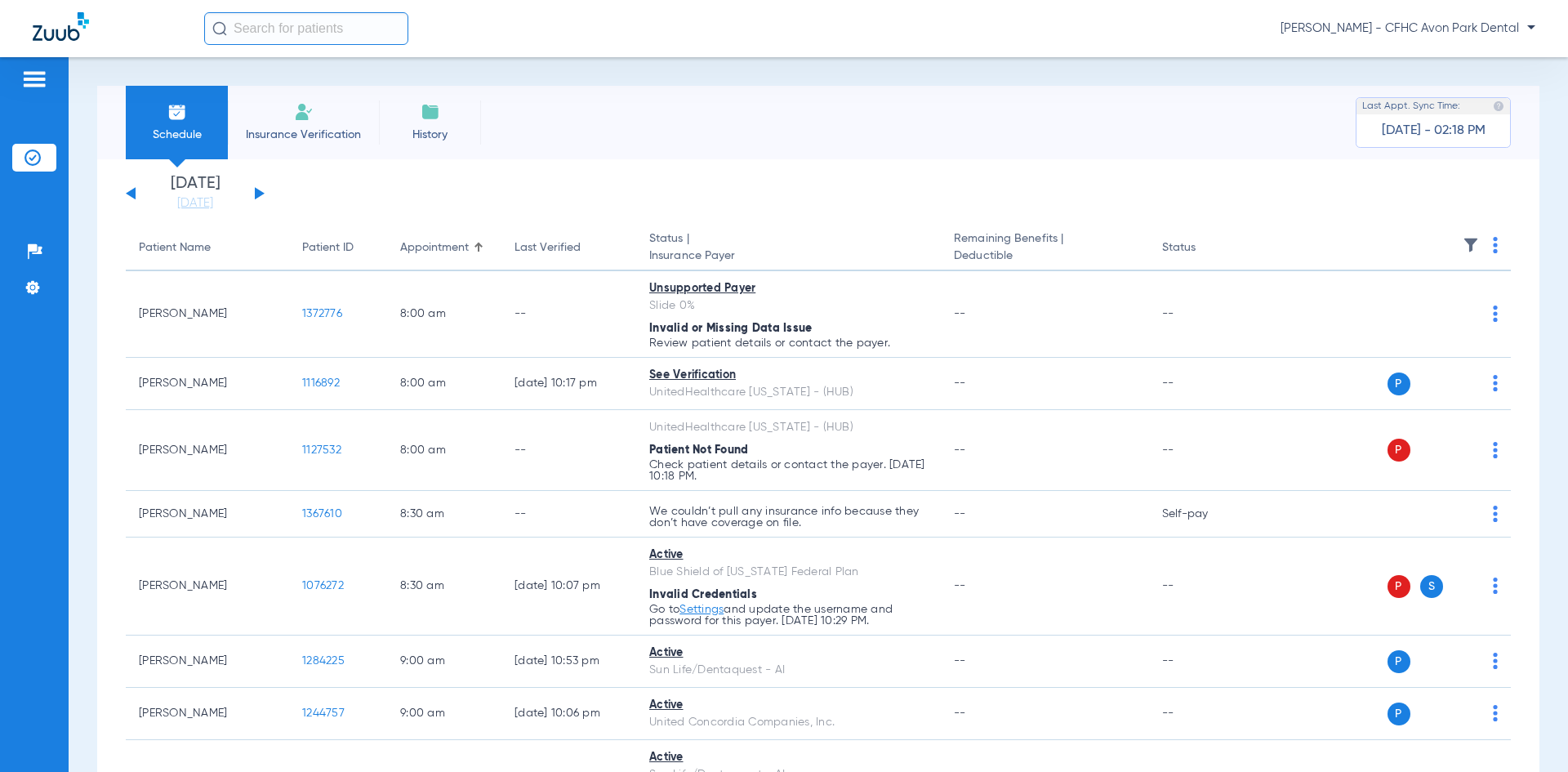
click at [134, 189] on button at bounding box center [130, 193] width 10 height 12
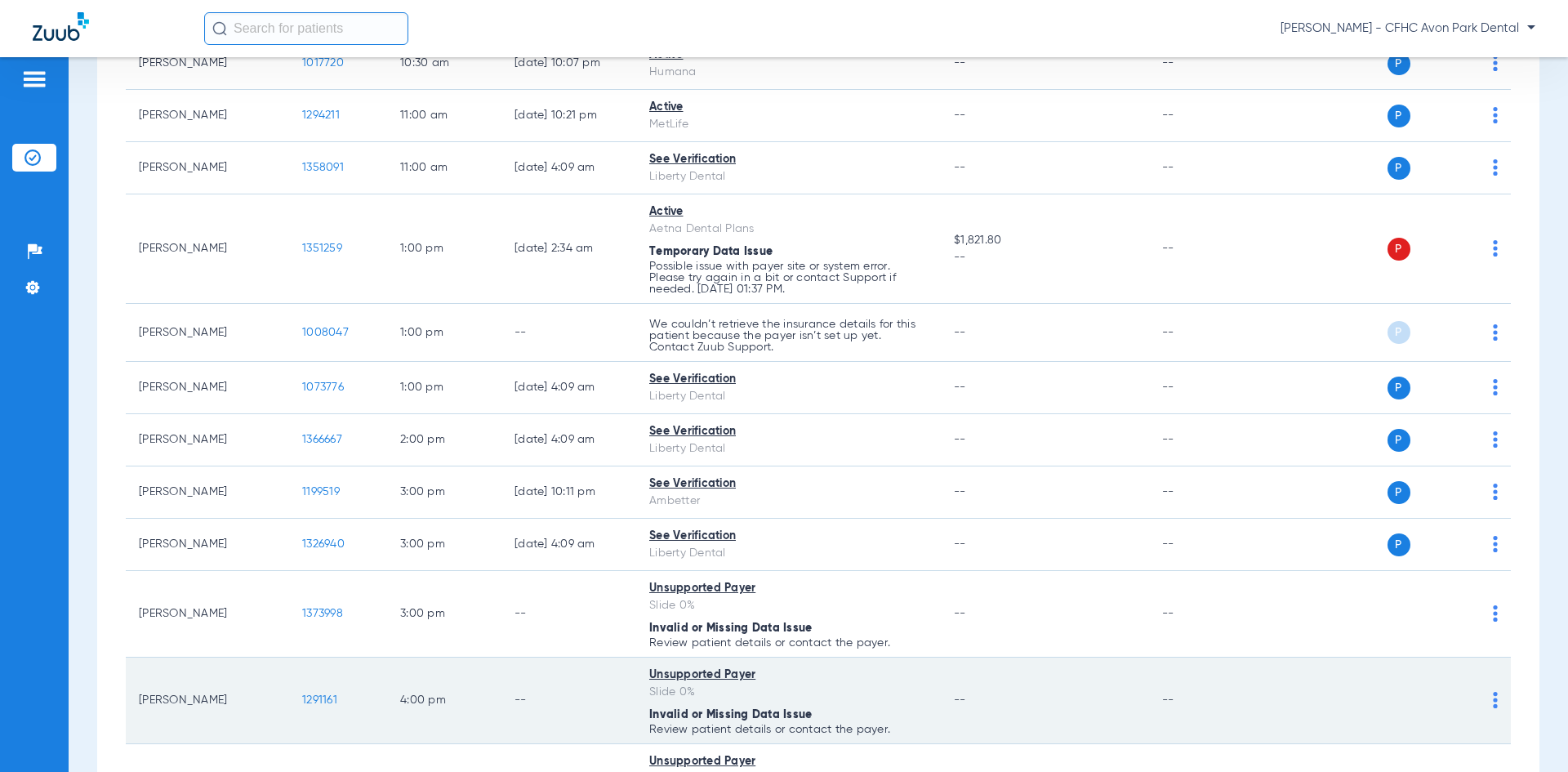
scroll to position [1276, 0]
